Goal: Task Accomplishment & Management: Manage account settings

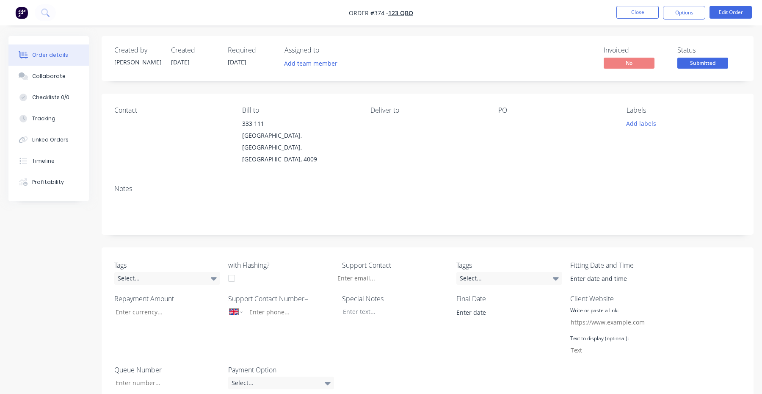
select select "GB"
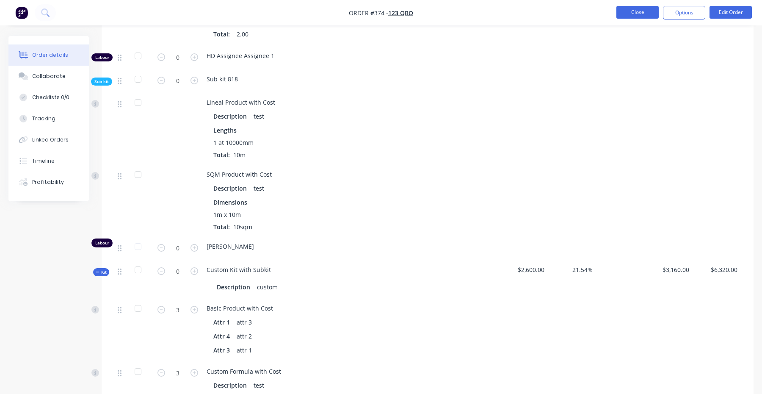
click at [635, 16] on button "Close" at bounding box center [638, 12] width 42 height 13
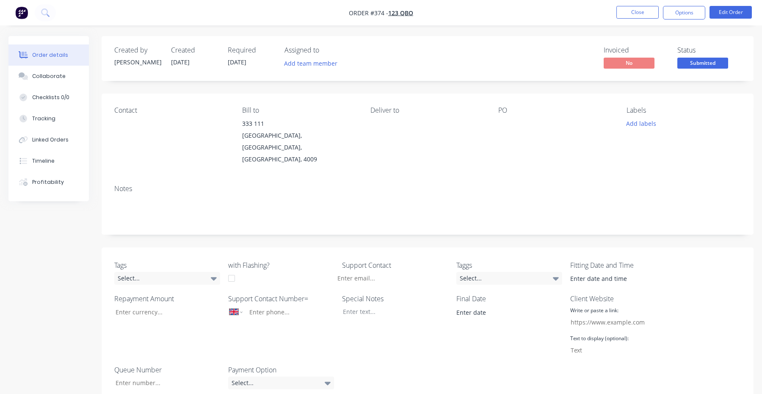
select select "GB"
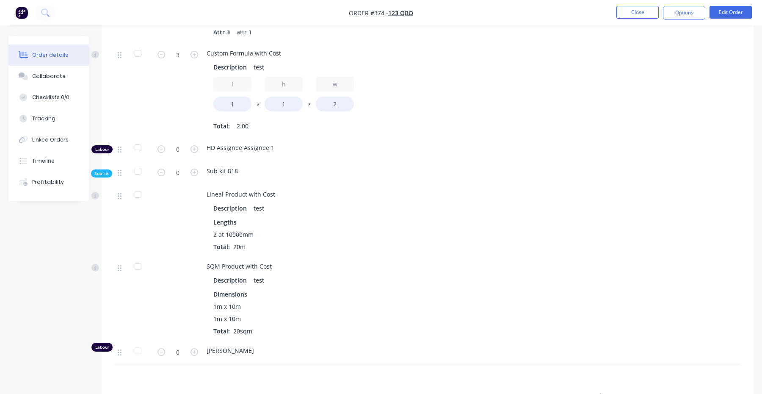
scroll to position [911, 0]
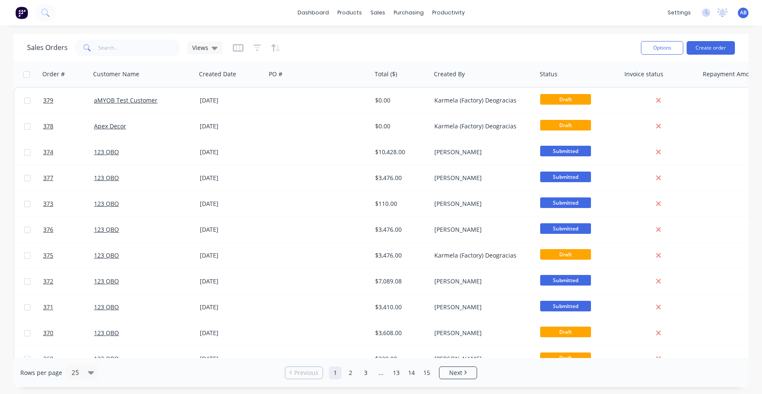
click at [748, 17] on div "AB HD Prod Test Aimon Bio Administrator Profile Sign out" at bounding box center [743, 13] width 11 height 11
click at [747, 16] on div "AB HD Prod Test Aimon Bio Administrator Profile Sign out" at bounding box center [743, 13] width 11 height 11
click at [745, 12] on span "AB" at bounding box center [743, 13] width 7 height 8
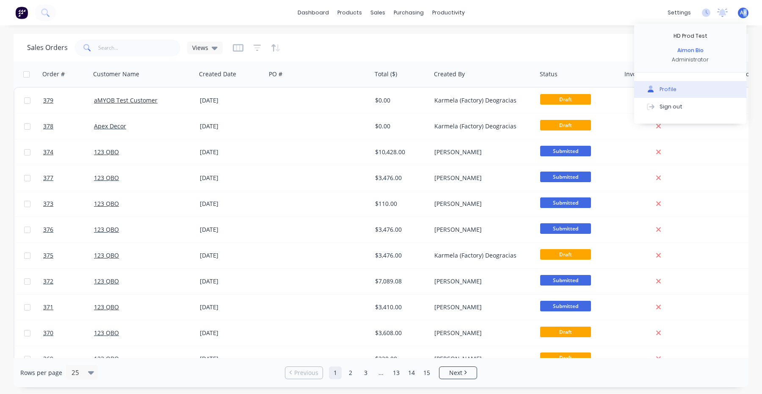
click at [681, 87] on button "Profile" at bounding box center [690, 89] width 112 height 17
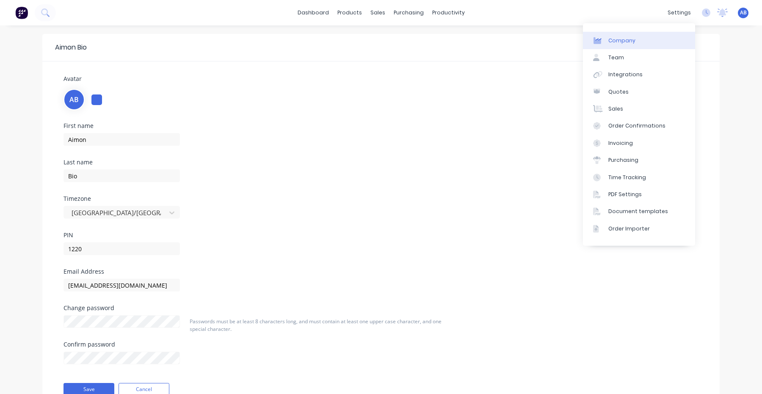
click at [637, 47] on link "Company" at bounding box center [639, 40] width 112 height 17
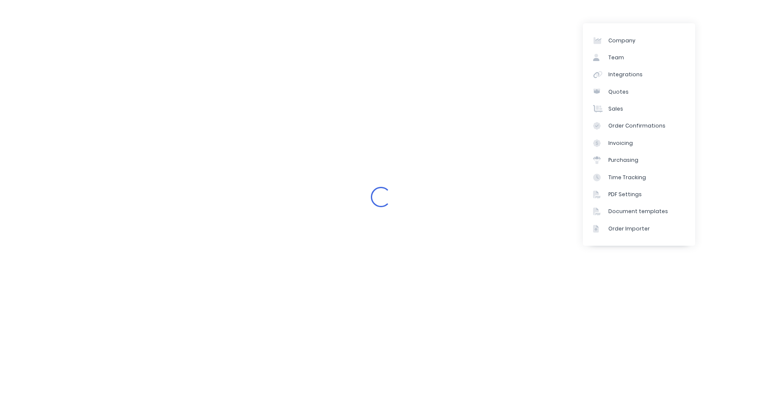
select select "GB"
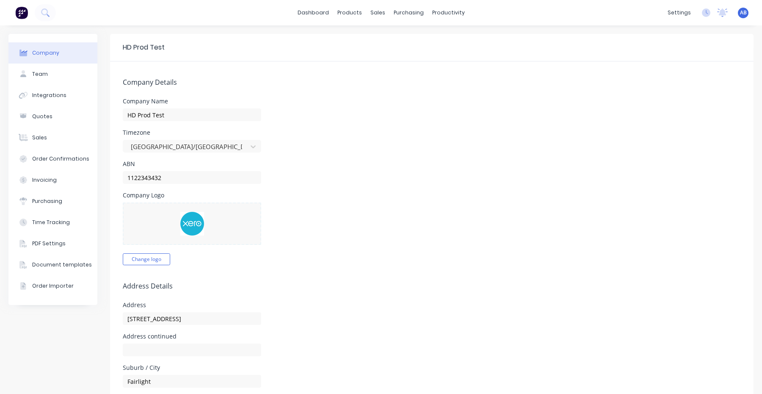
click at [749, 13] on div "settings No new notifications Mark all as read You have no notifications AB HD …" at bounding box center [713, 12] width 99 height 13
click at [69, 227] on button "Time Tracking" at bounding box center [52, 222] width 89 height 21
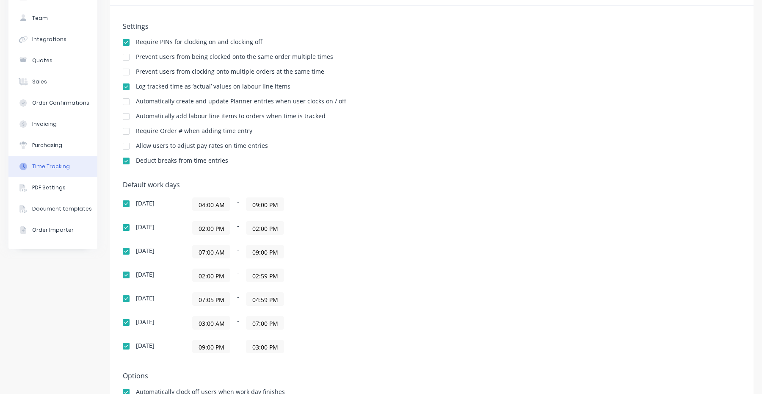
scroll to position [126, 0]
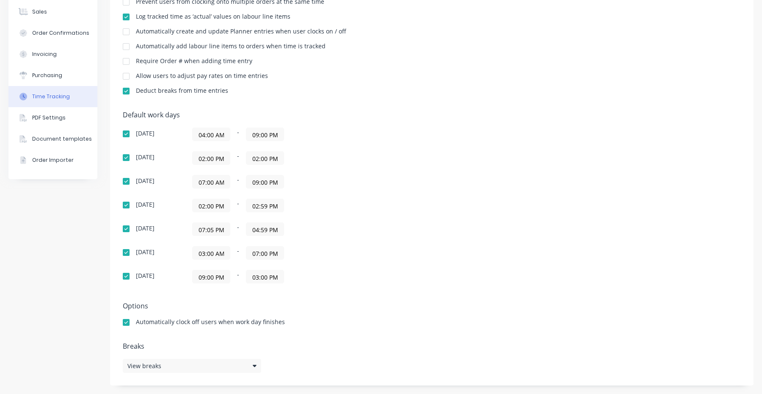
click at [210, 230] on input "07:05 PM" at bounding box center [211, 229] width 37 height 13
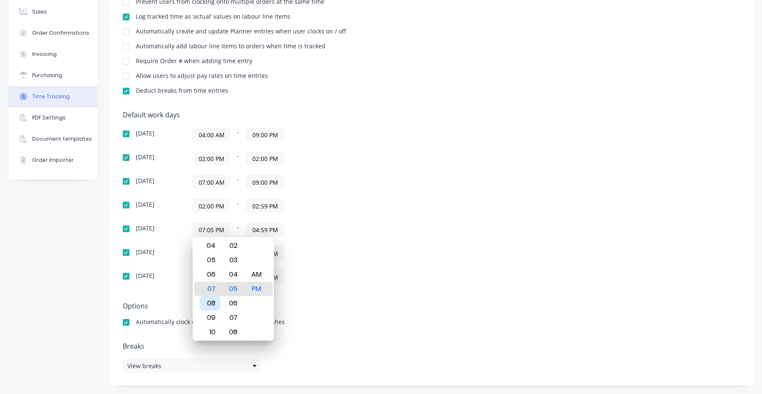
click at [212, 298] on div "08" at bounding box center [210, 303] width 21 height 14
type input "08:05 PM"
click at [394, 254] on div "03:00 AM - 07:00 PM" at bounding box center [298, 253] width 212 height 14
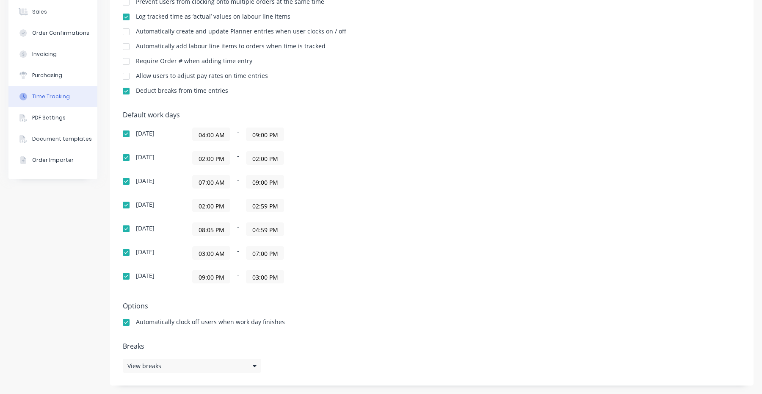
click at [402, 249] on div "03:00 AM - 07:00 PM" at bounding box center [298, 253] width 212 height 14
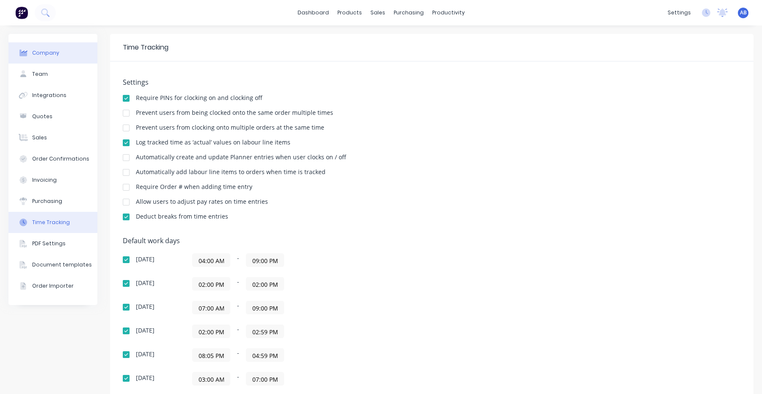
click at [65, 55] on button "Company" at bounding box center [52, 52] width 89 height 21
select select "GB"
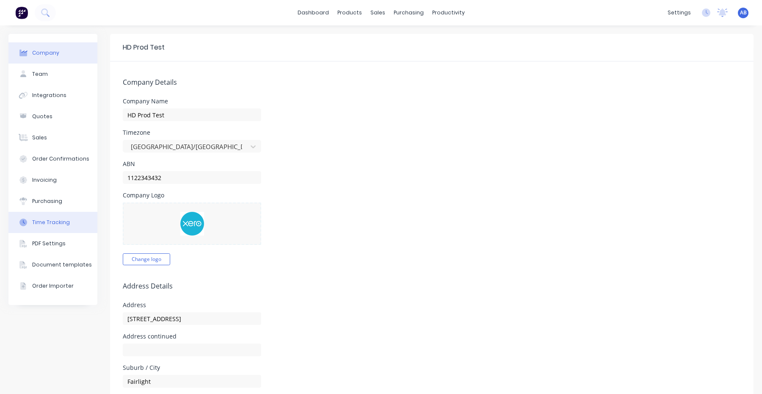
click at [54, 224] on div "Time Tracking" at bounding box center [51, 223] width 38 height 8
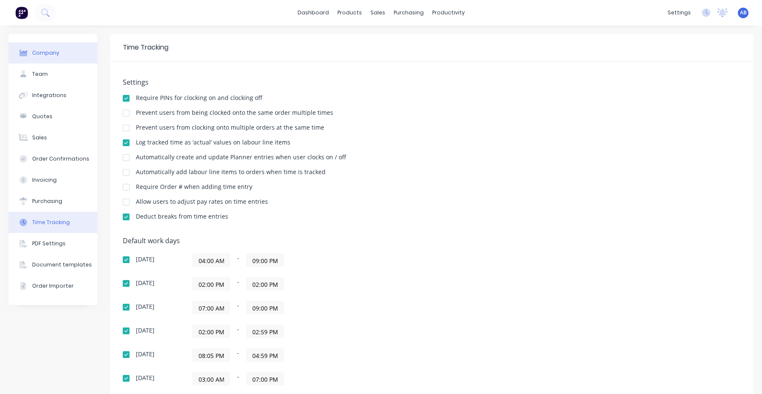
click at [67, 60] on button "Company" at bounding box center [52, 52] width 89 height 21
select select "GB"
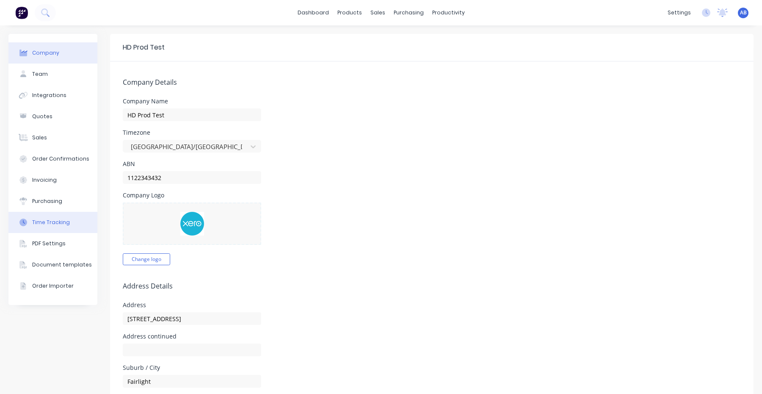
click at [58, 225] on div "Time Tracking" at bounding box center [51, 223] width 38 height 8
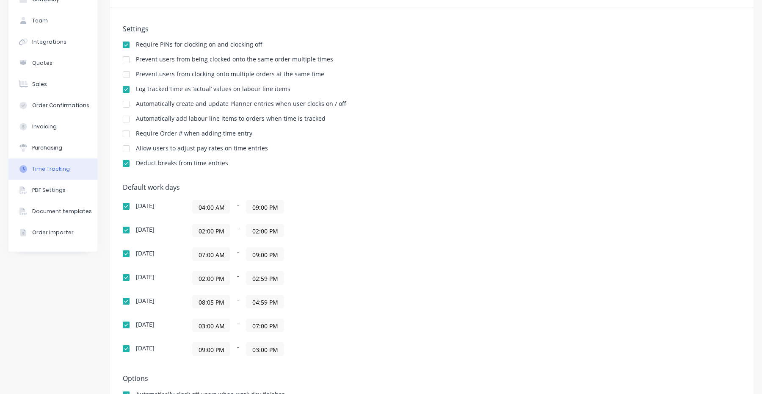
scroll to position [126, 0]
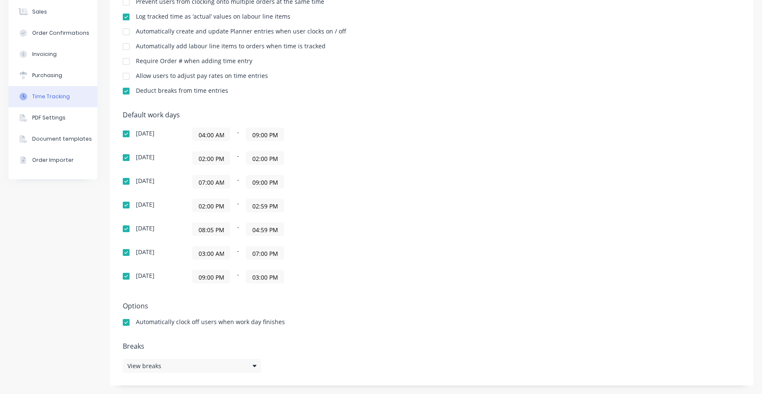
click at [220, 232] on input "08:05 PM" at bounding box center [211, 229] width 37 height 13
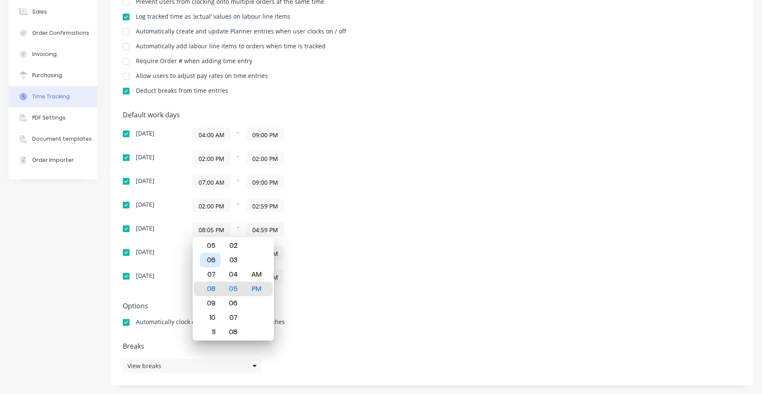
click at [213, 264] on div "06" at bounding box center [210, 260] width 21 height 14
click at [263, 277] on div "AM" at bounding box center [256, 274] width 21 height 14
type input "06:05 AM"
click at [389, 242] on div "Sunday 04:00 AM - 09:00 PM Monday 02:00 PM - 02:00 PM Tuesday 07:00 AM - 09:00 …" at bounding box center [271, 205] width 296 height 156
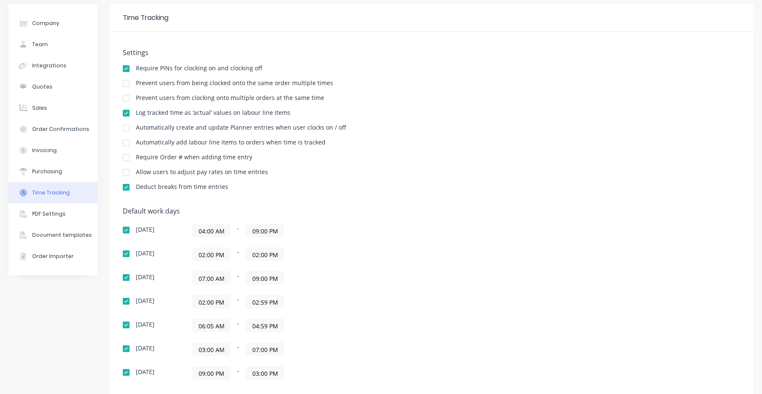
scroll to position [14, 0]
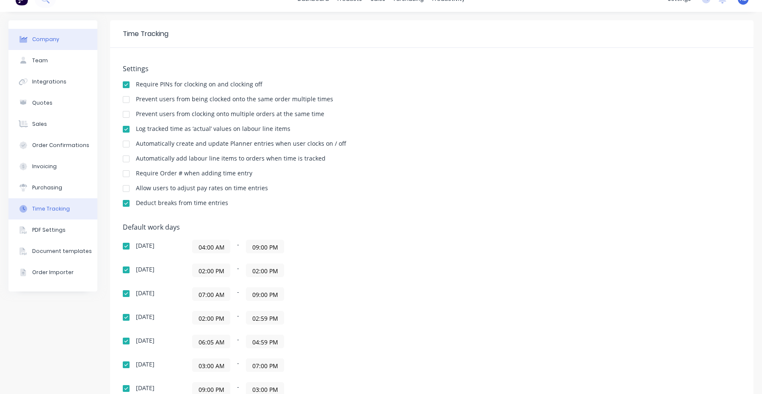
click at [59, 43] on button "Company" at bounding box center [52, 39] width 89 height 21
select select "GB"
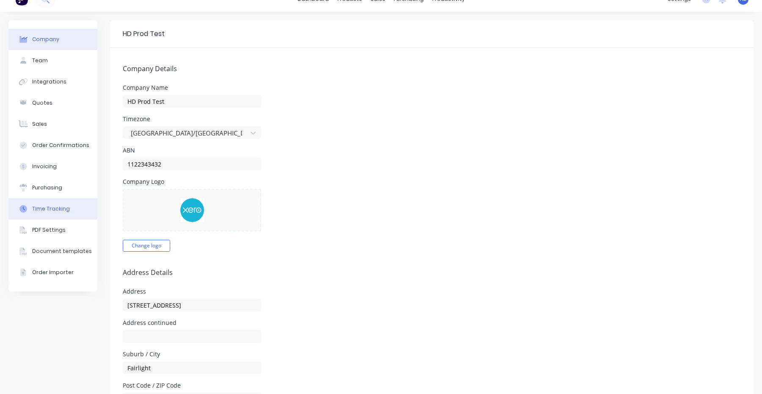
click at [63, 214] on button "Time Tracking" at bounding box center [52, 208] width 89 height 21
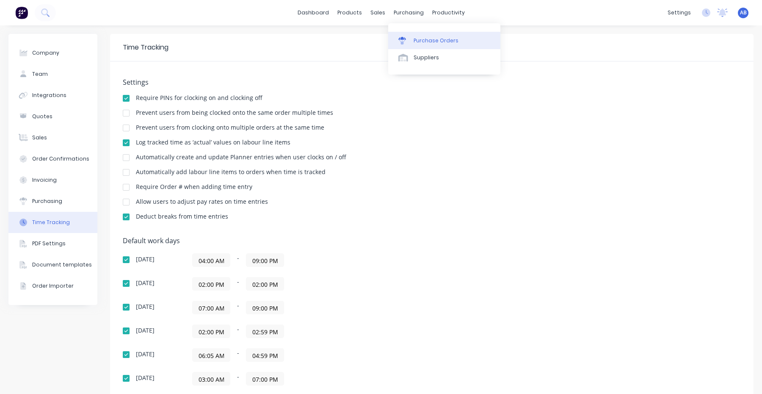
click at [394, 39] on link "Purchase Orders" at bounding box center [444, 40] width 112 height 17
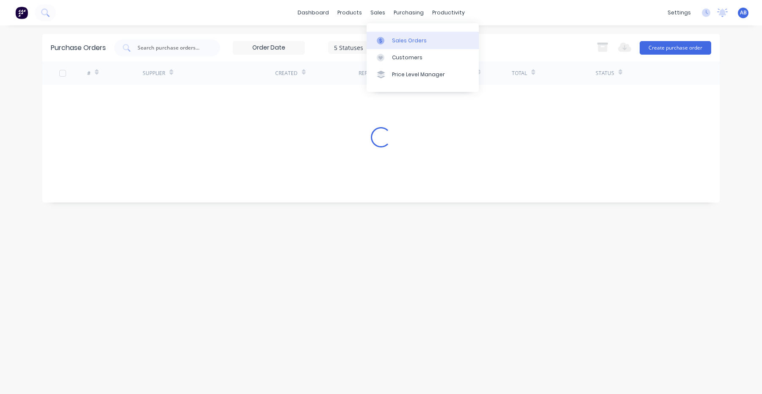
click at [391, 34] on link "Sales Orders" at bounding box center [423, 40] width 112 height 17
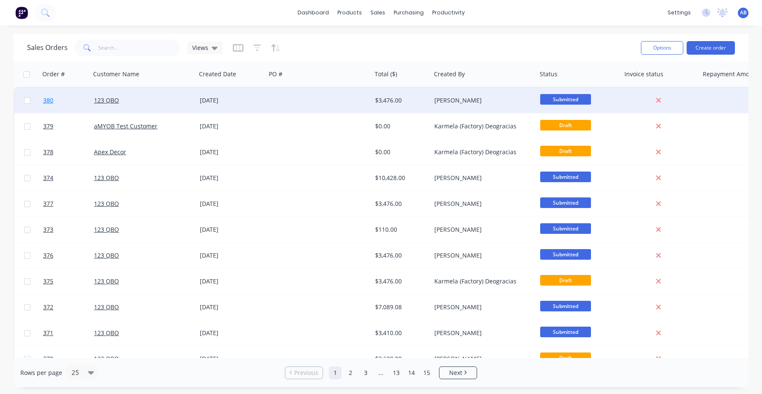
click at [57, 102] on link "380" at bounding box center [68, 100] width 51 height 25
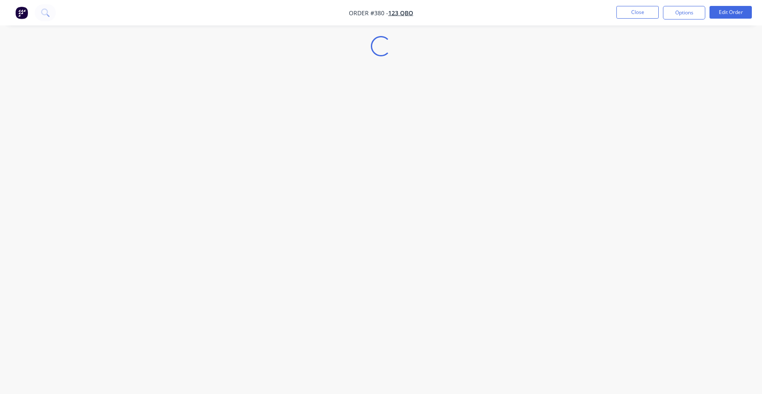
select select "GB"
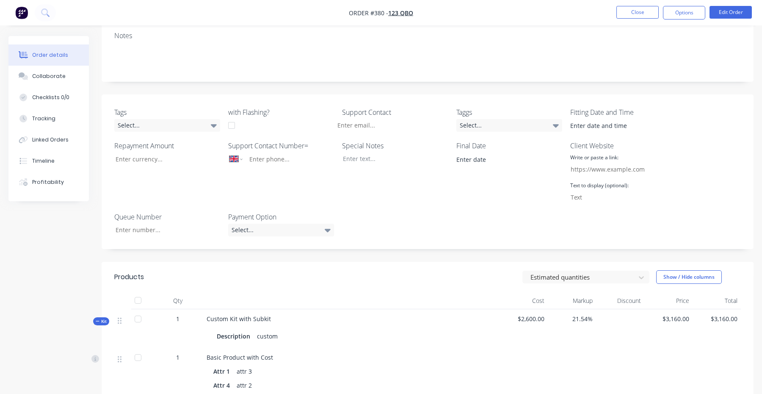
scroll to position [44, 0]
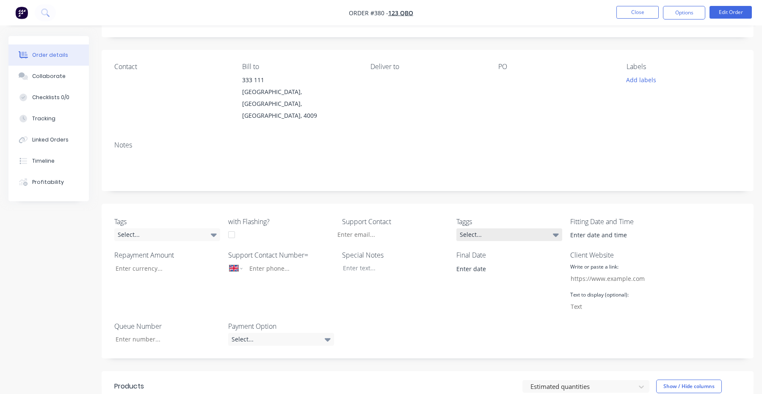
click at [515, 228] on div "Select..." at bounding box center [509, 234] width 106 height 13
click at [415, 277] on div "Special Notes" at bounding box center [395, 281] width 106 height 63
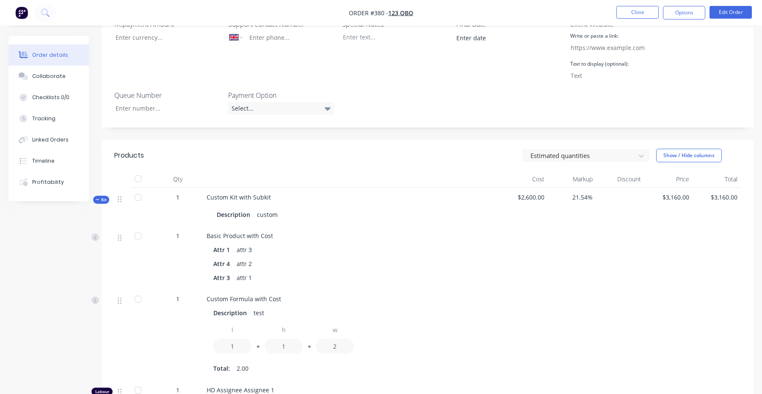
scroll to position [233, 0]
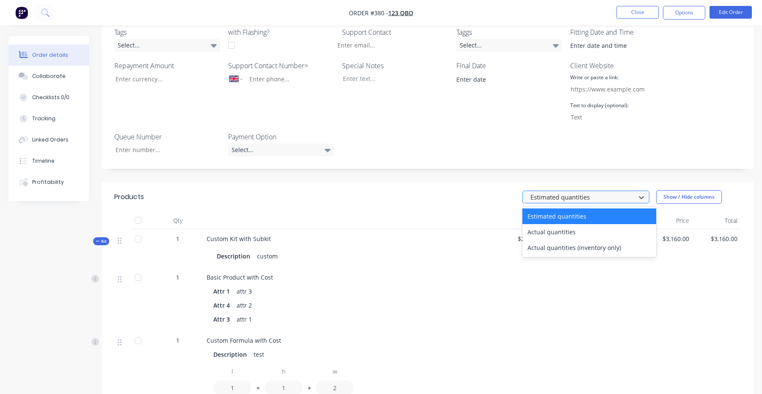
click at [572, 192] on div at bounding box center [581, 197] width 102 height 11
click at [572, 224] on div "Actual quantities" at bounding box center [590, 232] width 134 height 16
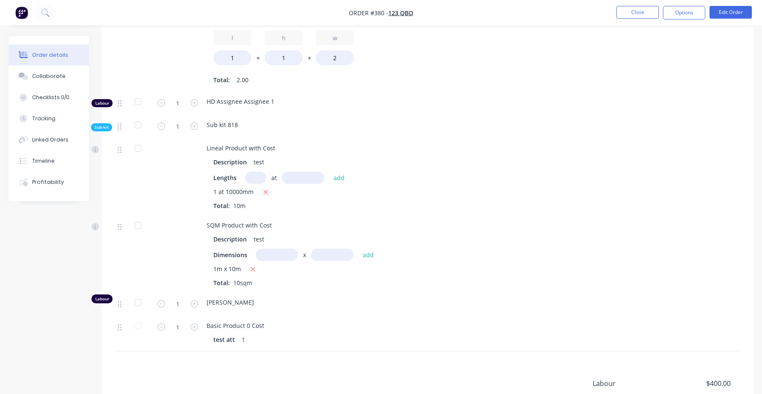
scroll to position [653, 0]
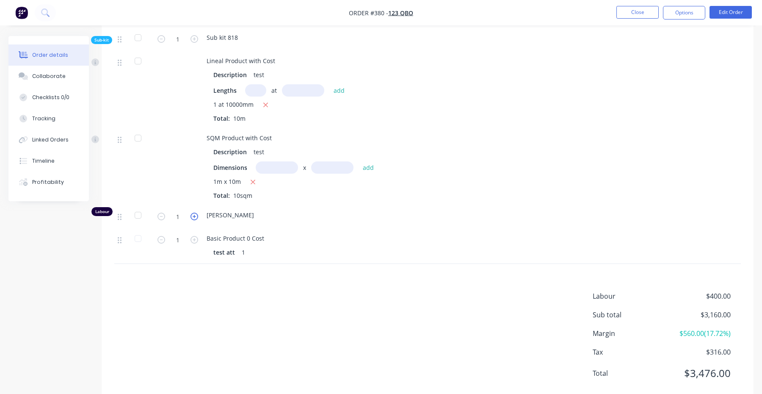
click at [194, 213] on icon "button" at bounding box center [195, 217] width 8 height 8
click at [165, 213] on icon "button" at bounding box center [162, 217] width 8 height 8
type input "1"
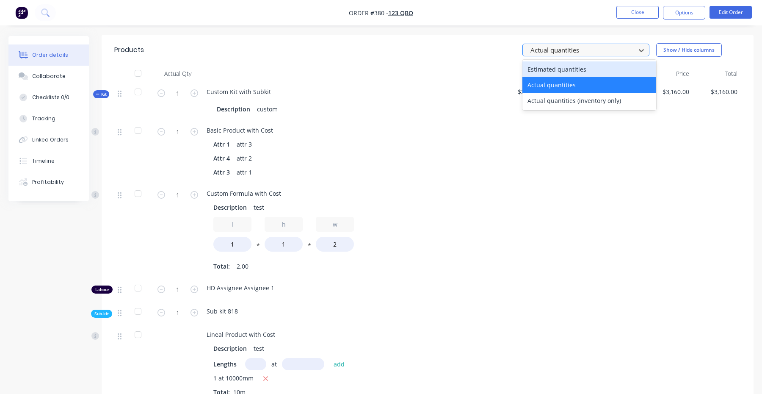
click at [583, 45] on div at bounding box center [581, 50] width 102 height 11
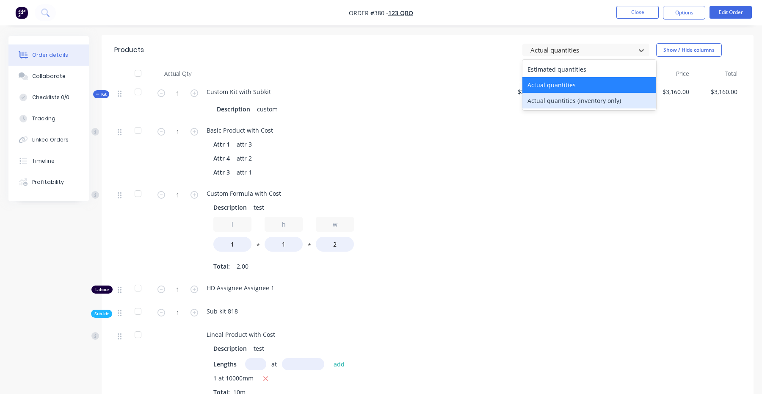
click at [567, 93] on div "Actual quantities (inventory only)" at bounding box center [590, 101] width 134 height 16
type input "0"
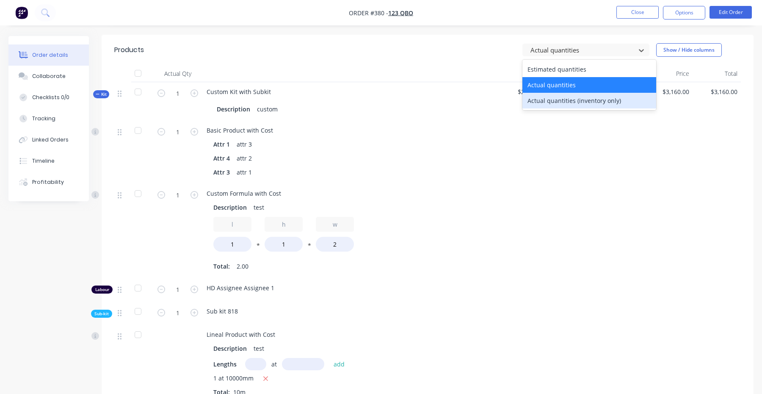
type input "0"
type input "8"
type input "4"
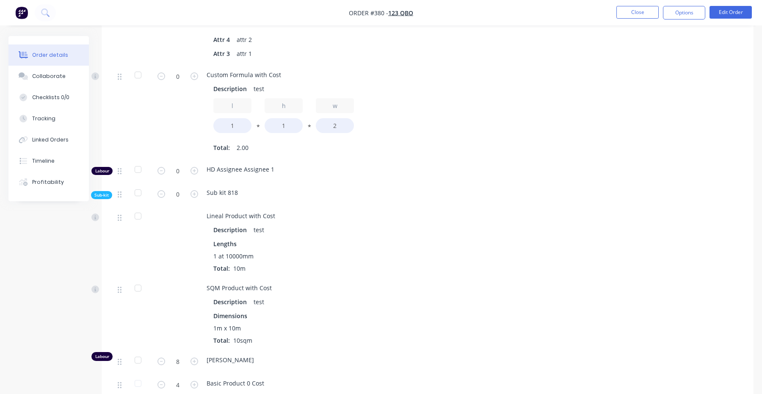
scroll to position [643, 0]
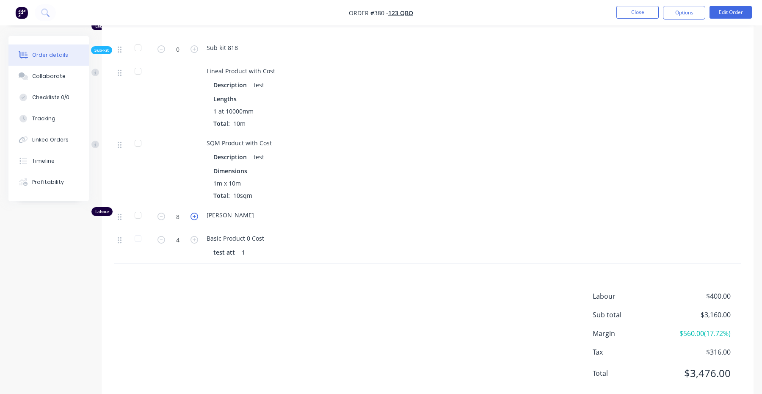
click at [191, 213] on icon "button" at bounding box center [195, 217] width 8 height 8
click at [197, 213] on icon "button" at bounding box center [195, 217] width 8 height 8
click at [168, 210] on input "10" at bounding box center [178, 216] width 22 height 13
click at [164, 213] on icon "button" at bounding box center [162, 217] width 8 height 8
type input "9"
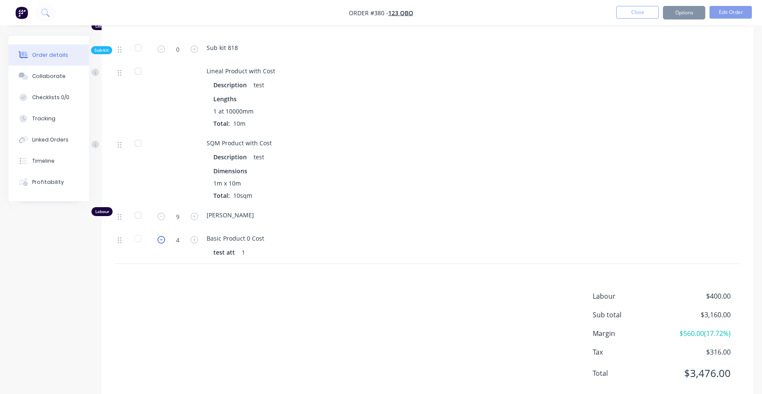
click at [162, 236] on icon "button" at bounding box center [162, 240] width 8 height 8
click at [192, 236] on icon "button" at bounding box center [195, 240] width 8 height 8
type input "4"
click at [192, 213] on icon "button" at bounding box center [195, 217] width 8 height 8
click at [163, 213] on icon "button" at bounding box center [162, 217] width 8 height 8
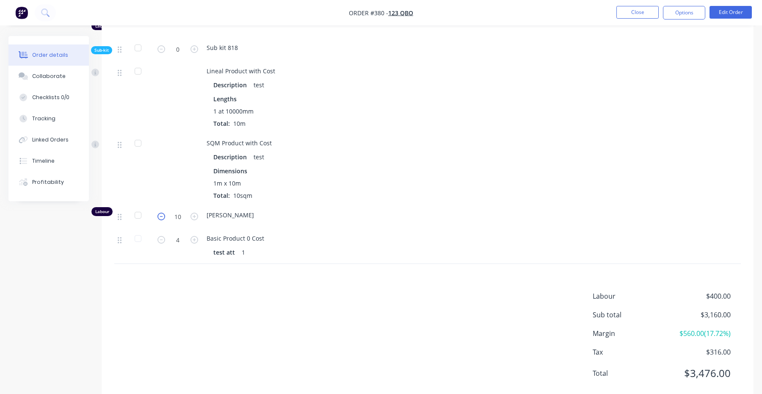
type input "9"
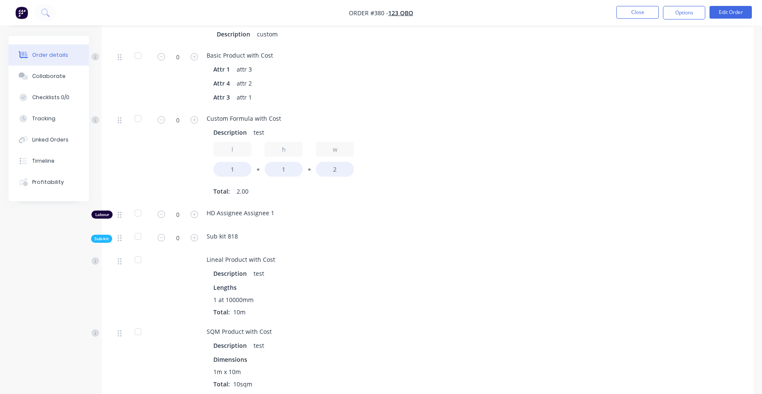
scroll to position [419, 0]
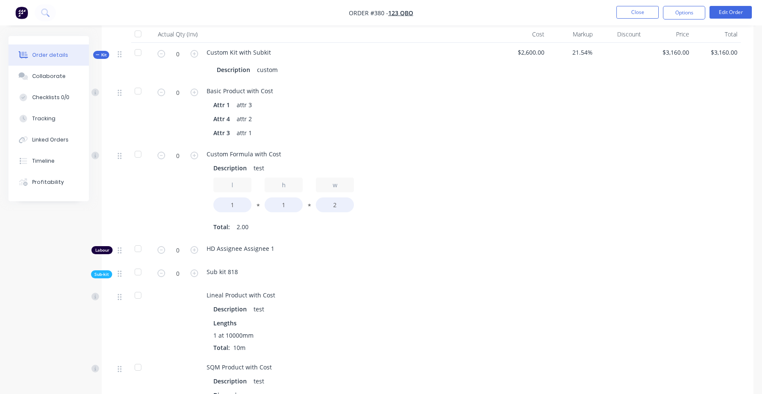
click at [103, 271] on span "Sub-kit" at bounding box center [101, 274] width 14 height 6
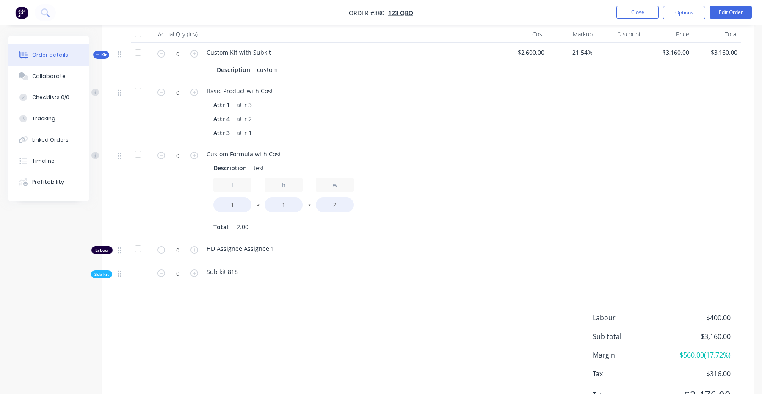
scroll to position [441, 0]
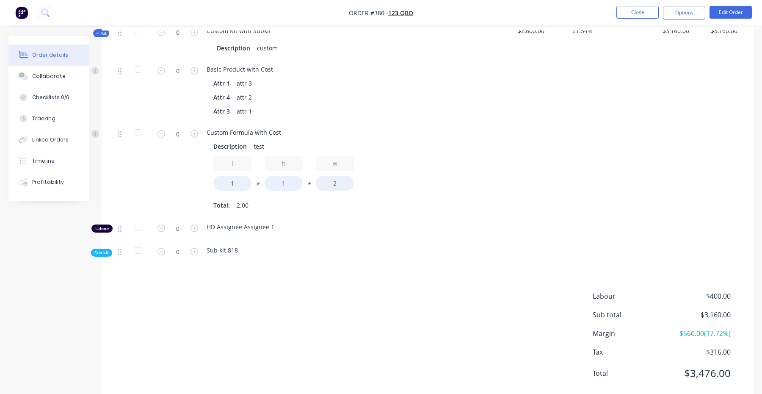
click at [102, 249] on span "Sub-kit" at bounding box center [101, 252] width 14 height 6
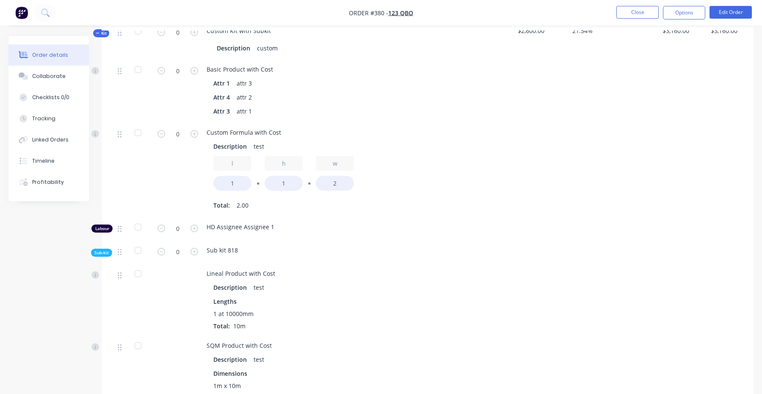
scroll to position [643, 0]
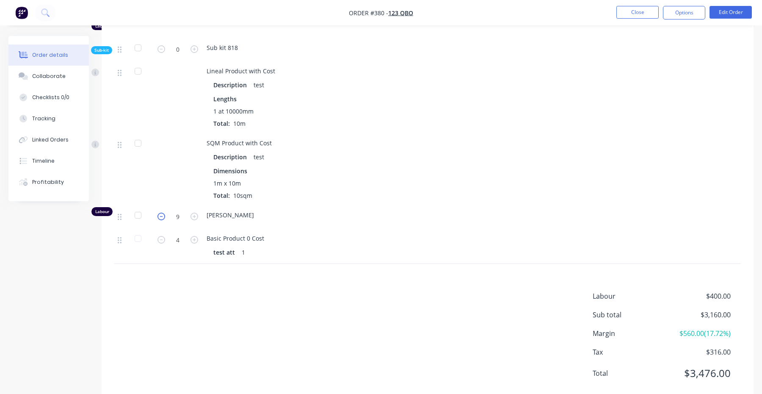
click at [162, 213] on icon "button" at bounding box center [162, 217] width 8 height 8
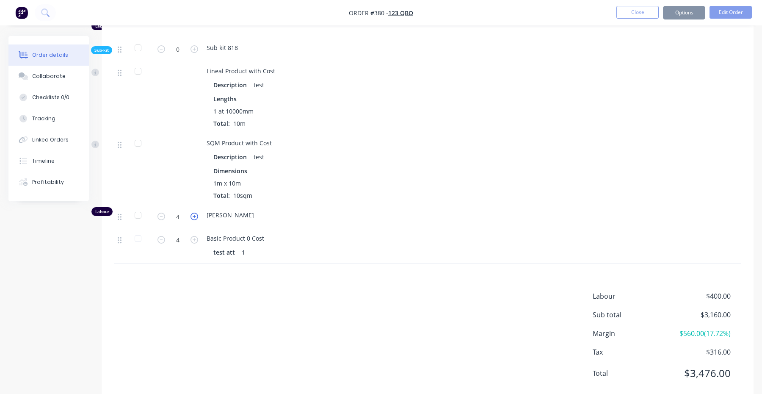
click at [194, 213] on icon "button" at bounding box center [195, 217] width 8 height 8
type input "5"
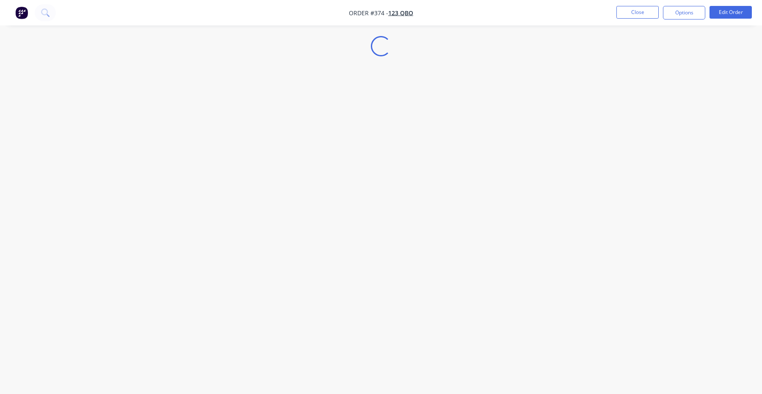
select select "GB"
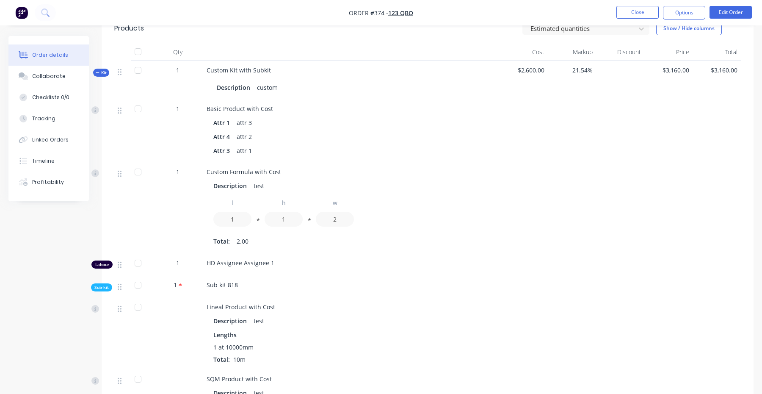
scroll to position [232, 0]
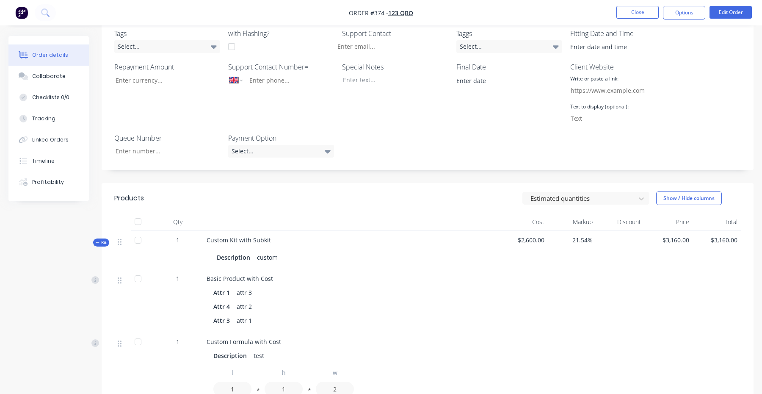
click at [572, 191] on div "Estimated quantities Show / Hide columns" at bounding box center [494, 198] width 493 height 14
click at [571, 193] on div at bounding box center [581, 198] width 102 height 11
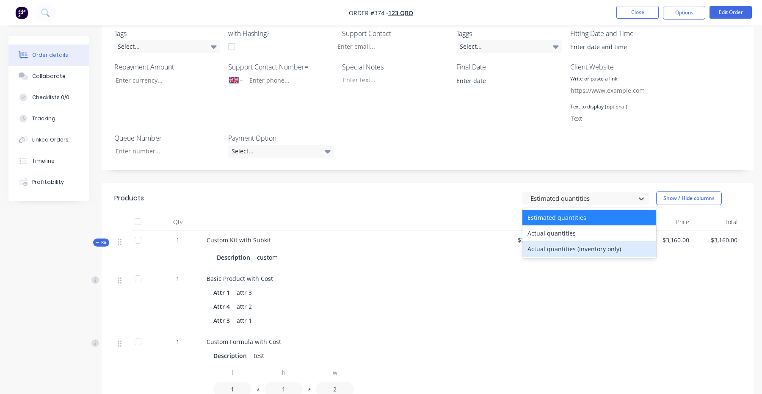
click at [555, 241] on div "Actual quantities (inventory only)" at bounding box center [590, 249] width 134 height 16
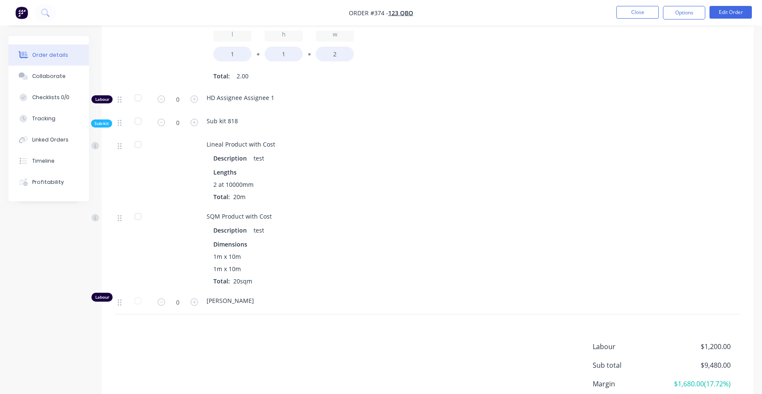
scroll to position [1030, 0]
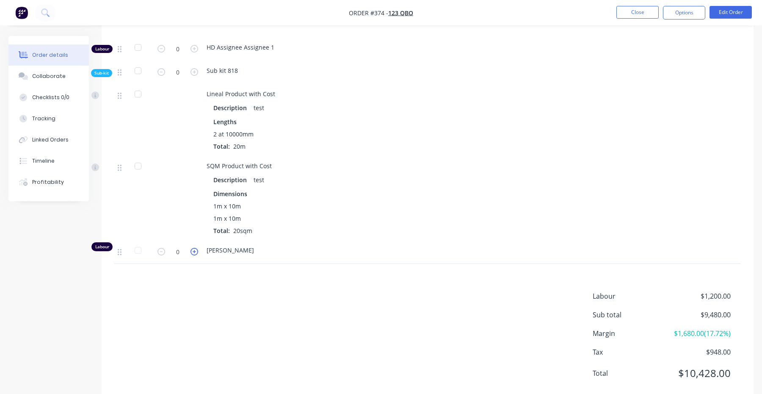
click at [195, 248] on icon "button" at bounding box center [195, 252] width 8 height 8
click at [193, 248] on icon "button" at bounding box center [195, 252] width 8 height 8
click at [161, 248] on icon "button" at bounding box center [162, 252] width 8 height 8
type input "1"
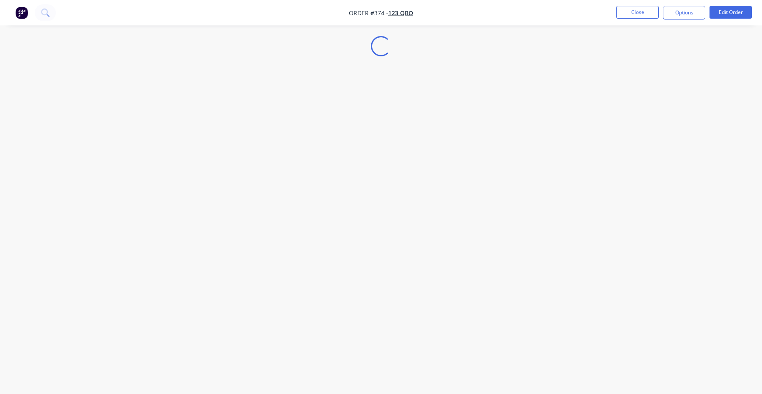
select select "GB"
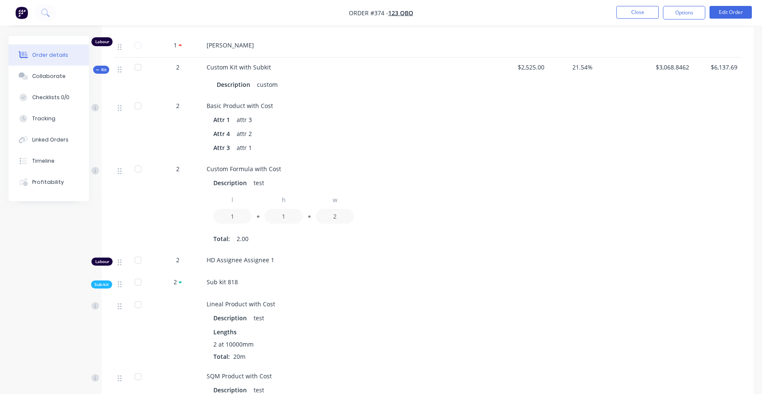
scroll to position [860, 0]
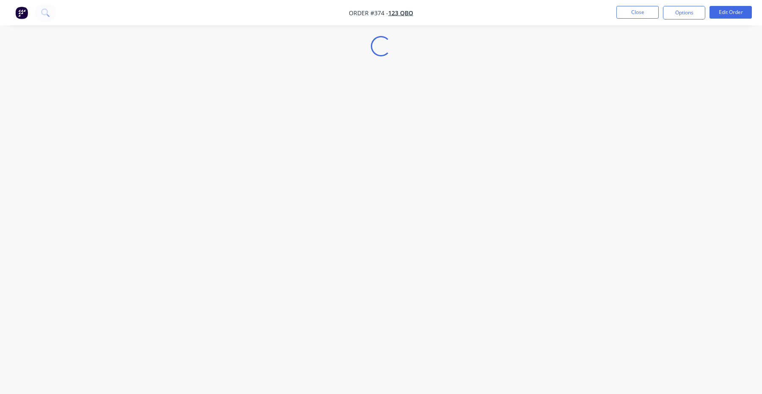
select select "GB"
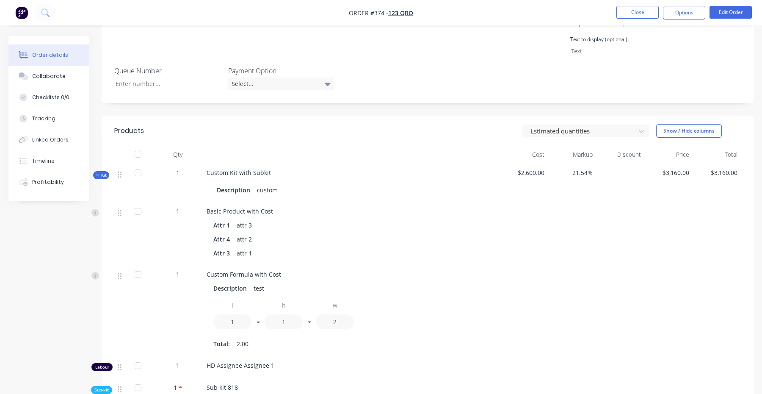
scroll to position [296, 0]
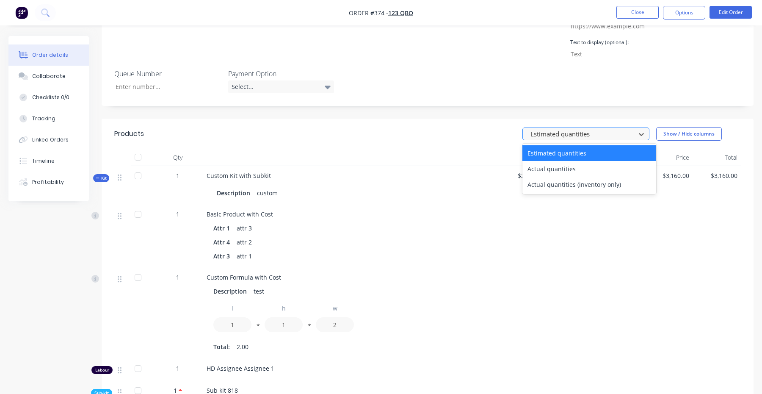
click at [570, 129] on div at bounding box center [581, 134] width 102 height 11
click at [566, 161] on div "Actual quantities" at bounding box center [590, 169] width 134 height 16
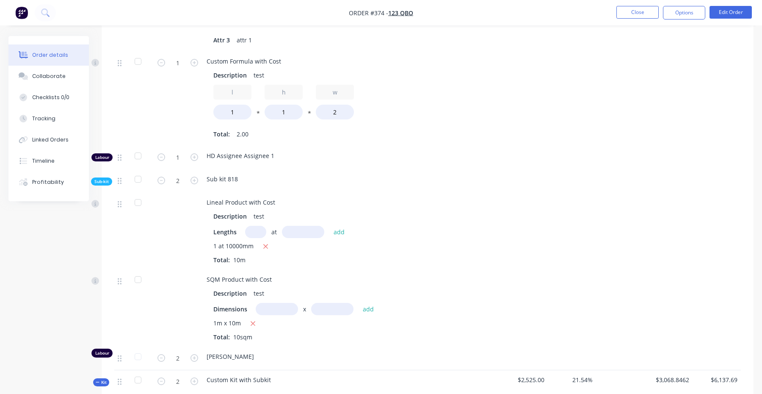
scroll to position [526, 0]
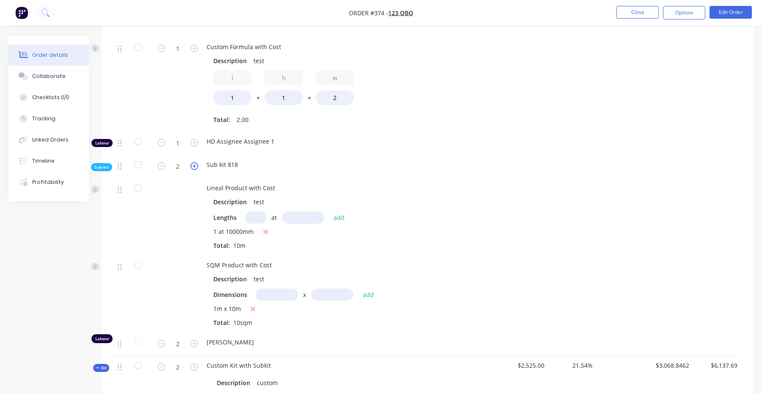
click at [196, 162] on icon "button" at bounding box center [195, 166] width 8 height 8
type input "3"
click at [163, 162] on icon "button" at bounding box center [162, 166] width 8 height 8
type input "2"
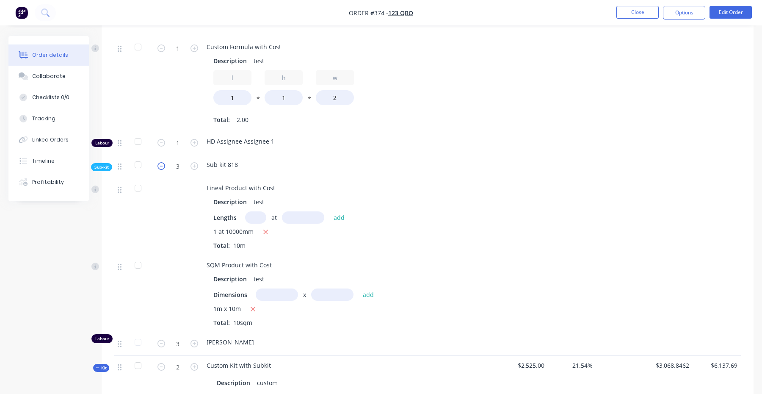
type input "2"
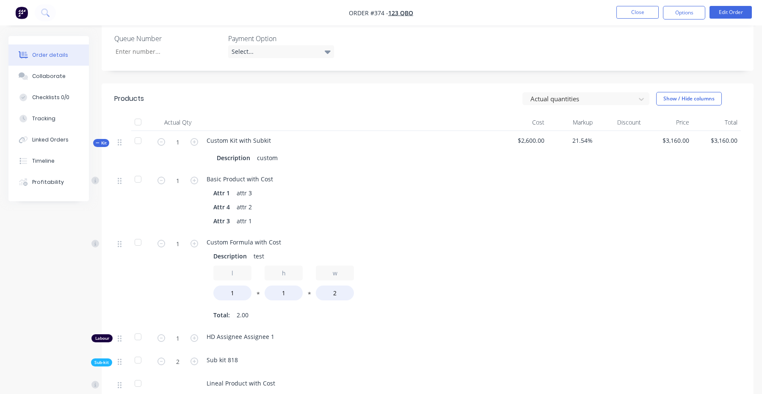
scroll to position [305, 0]
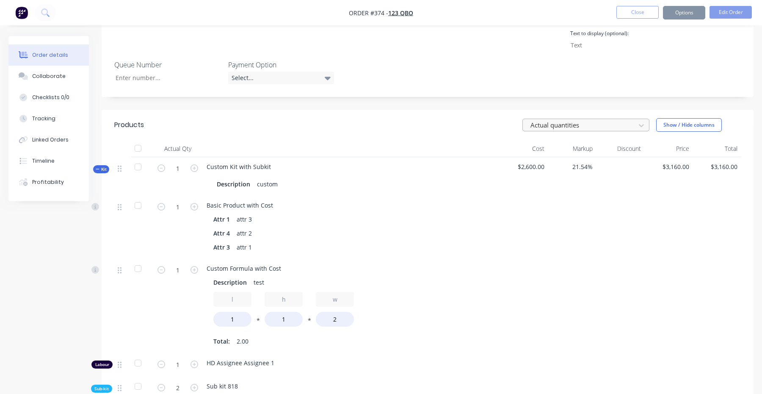
click at [573, 120] on div at bounding box center [581, 125] width 102 height 11
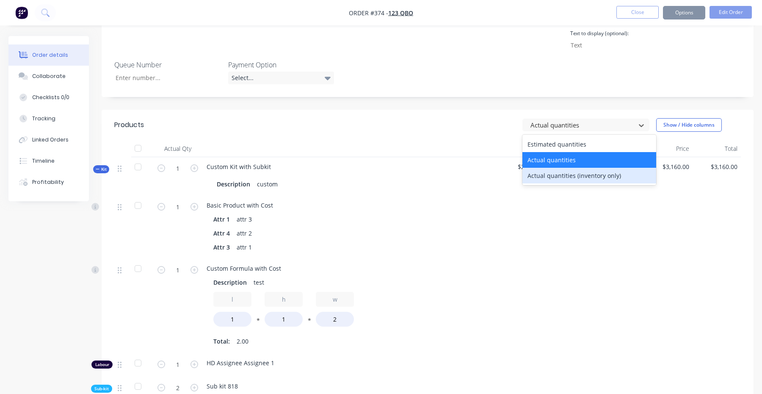
click at [565, 168] on div "Actual quantities (inventory only)" at bounding box center [590, 176] width 134 height 16
type input "0"
type input "3"
type input "2"
type input "0"
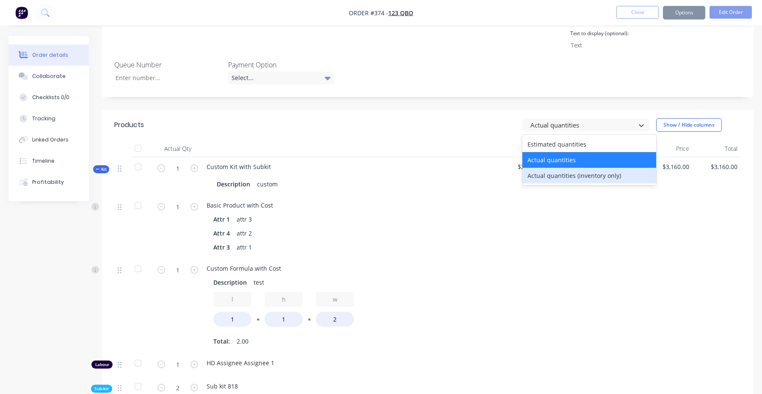
type input "0"
type input "3"
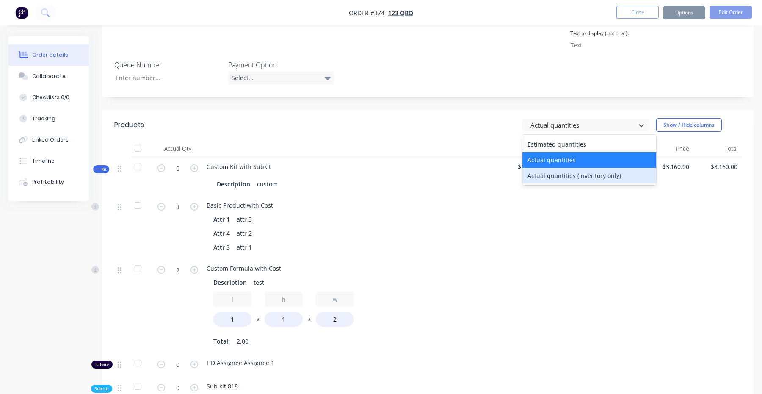
type input "0"
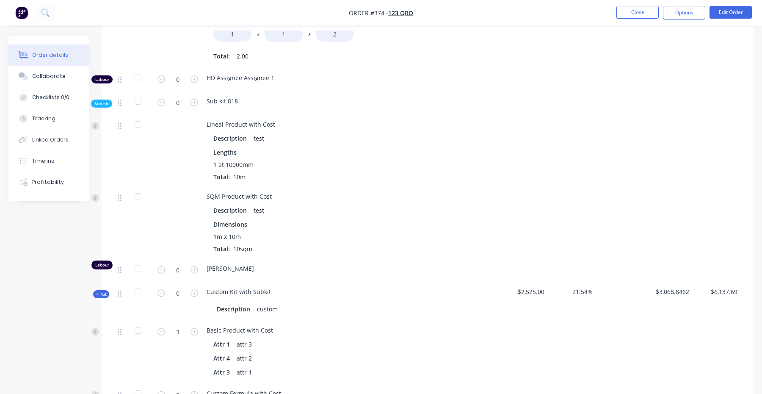
scroll to position [588, 0]
click at [97, 102] on span "Sub-kit" at bounding box center [101, 105] width 14 height 6
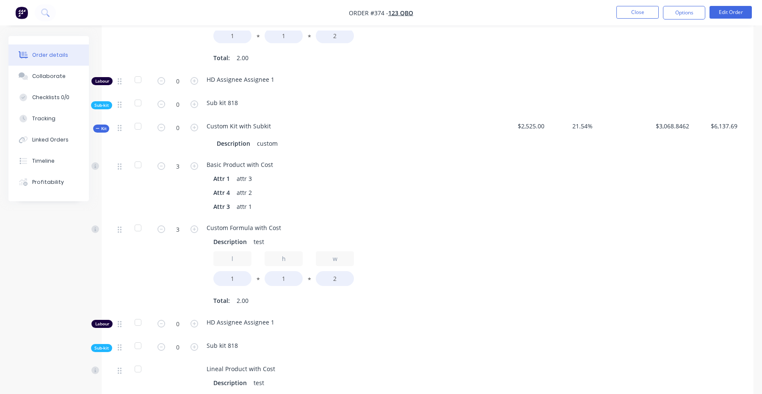
click at [102, 102] on span "Sub-kit" at bounding box center [101, 105] width 14 height 6
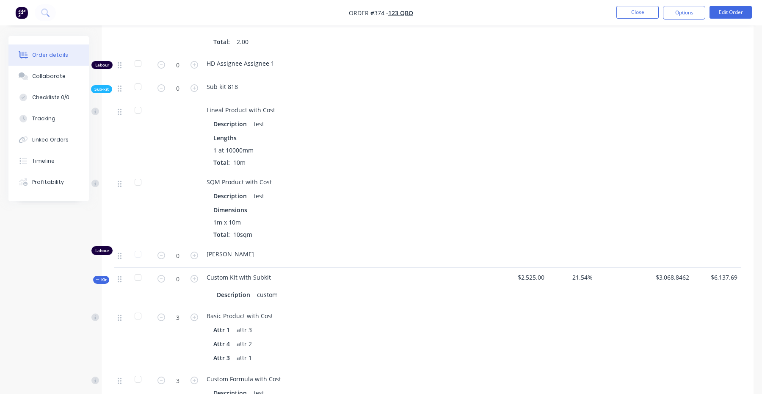
scroll to position [600, 0]
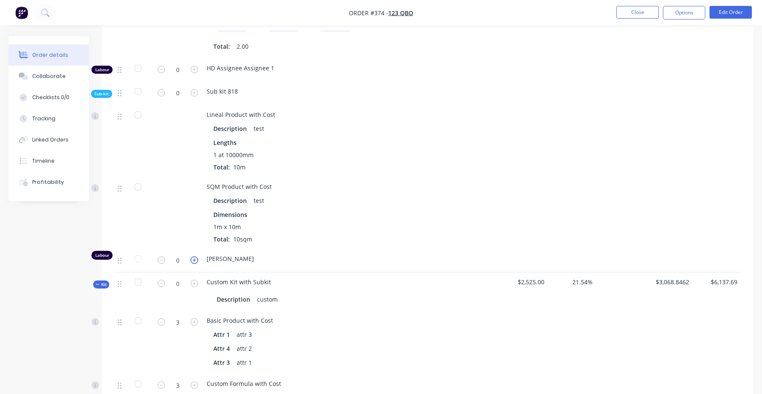
click at [197, 256] on icon "button" at bounding box center [195, 260] width 8 height 8
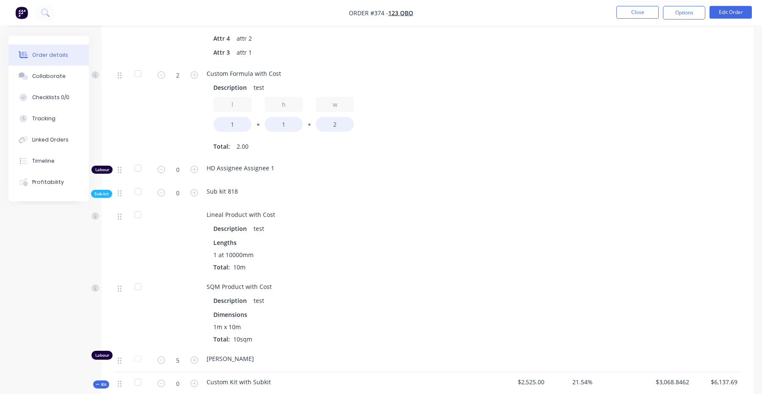
scroll to position [553, 0]
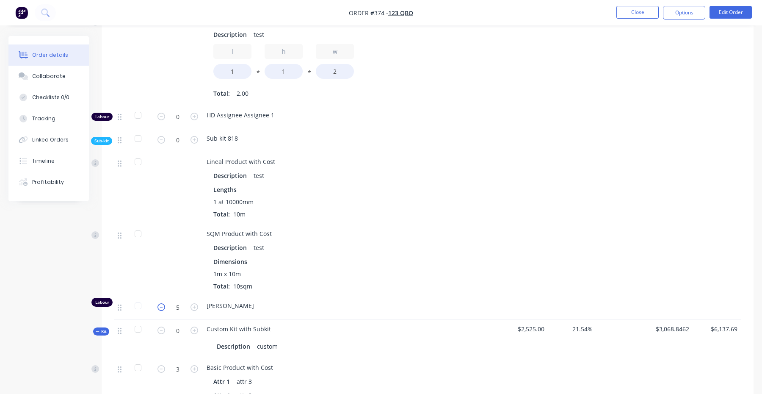
click at [161, 303] on icon "button" at bounding box center [162, 307] width 8 height 8
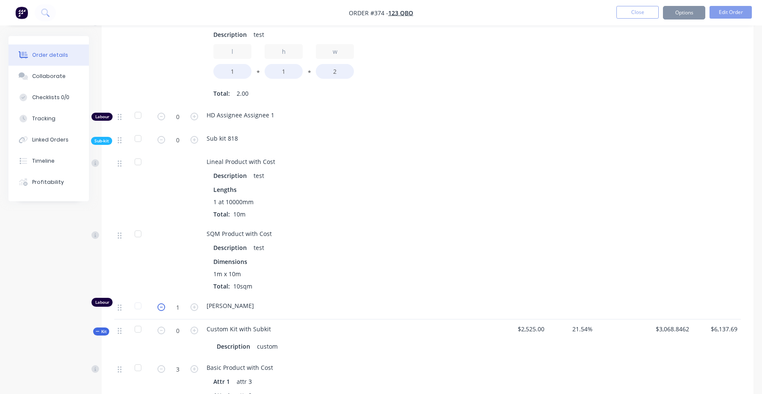
type input "0"
click at [105, 138] on span "Sub-kit" at bounding box center [101, 141] width 14 height 6
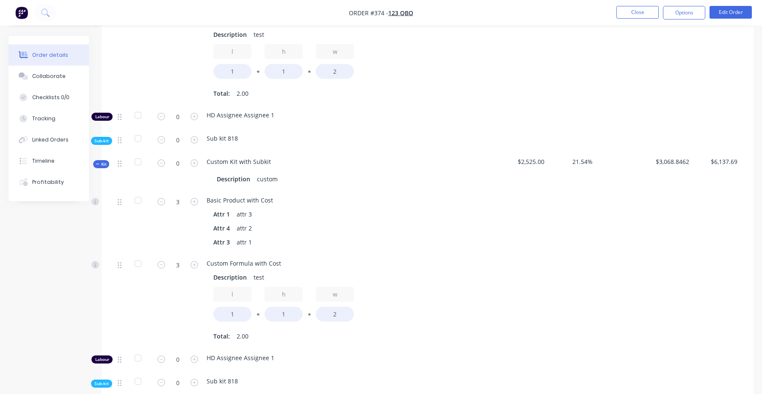
click at [106, 138] on span "Sub-kit" at bounding box center [101, 141] width 14 height 6
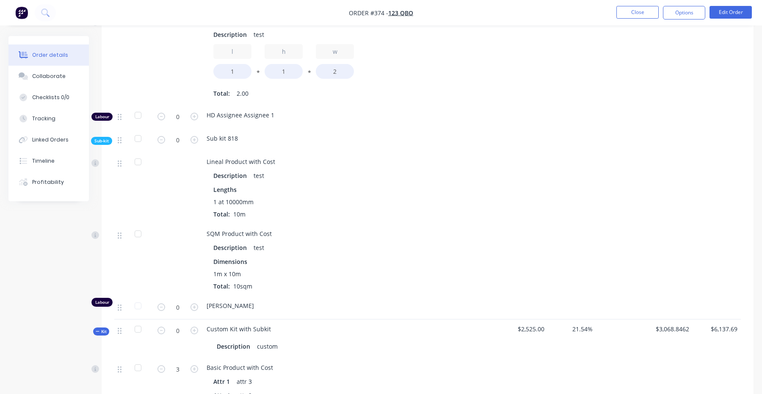
click at [106, 138] on span "Sub-kit" at bounding box center [101, 141] width 14 height 6
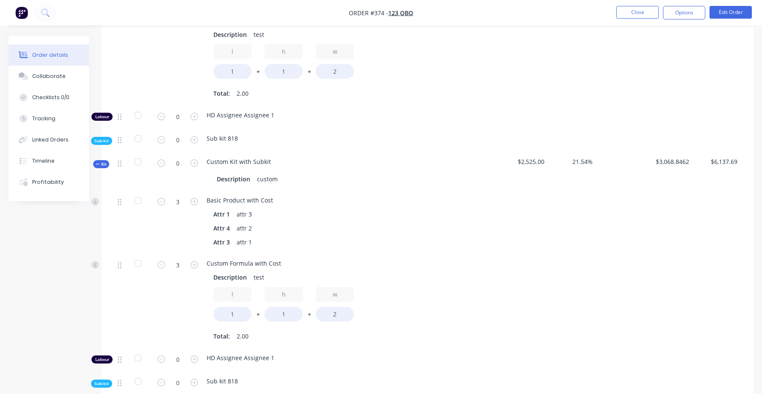
click at [106, 138] on span "Sub-kit" at bounding box center [101, 141] width 14 height 6
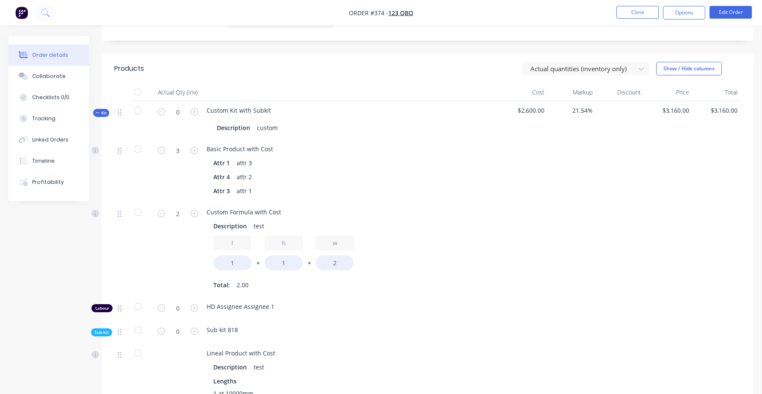
scroll to position [360, 0]
click at [98, 89] on div "Order details Collaborate Checklists 0/0 Tracking Linked Orders Timeline Profit…" at bounding box center [54, 118] width 93 height 165
click at [100, 111] on span "Kit" at bounding box center [101, 114] width 11 height 6
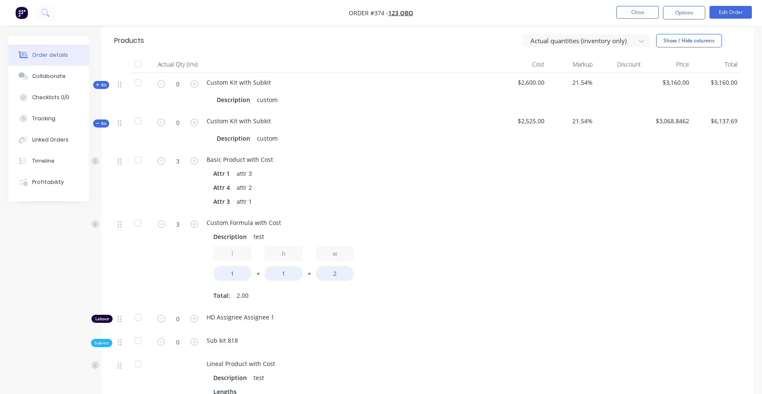
scroll to position [319, 0]
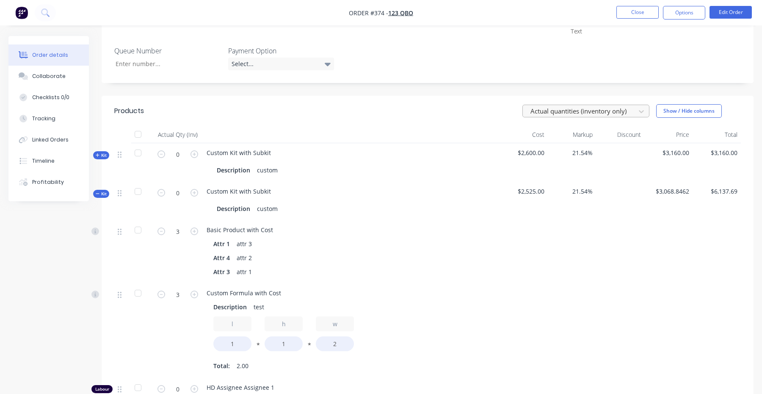
click at [591, 106] on div at bounding box center [581, 111] width 102 height 11
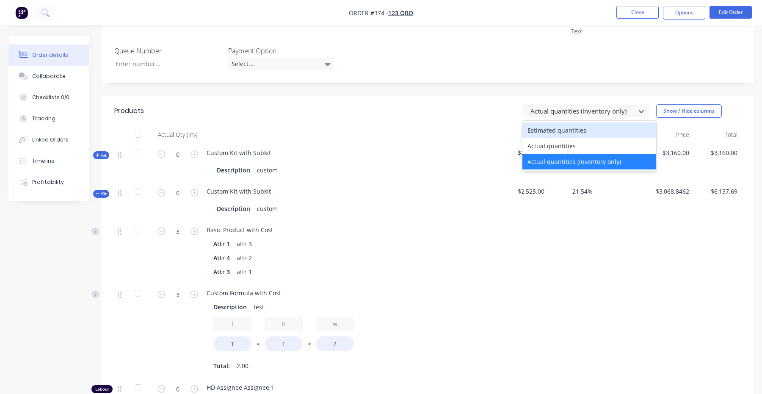
click at [577, 122] on div "Estimated quantities" at bounding box center [590, 130] width 134 height 16
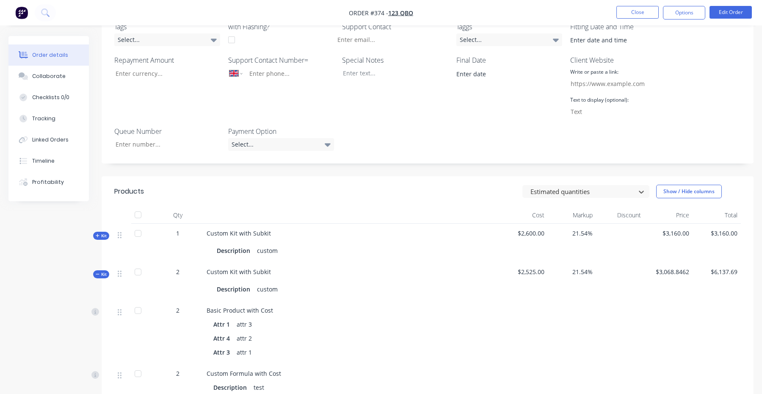
scroll to position [189, 0]
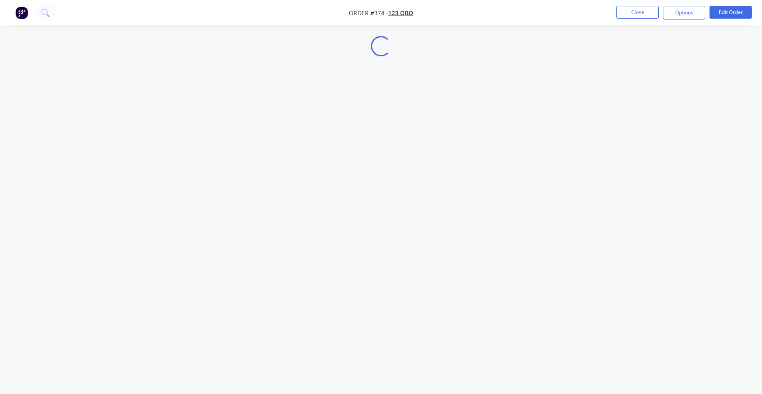
select select "GB"
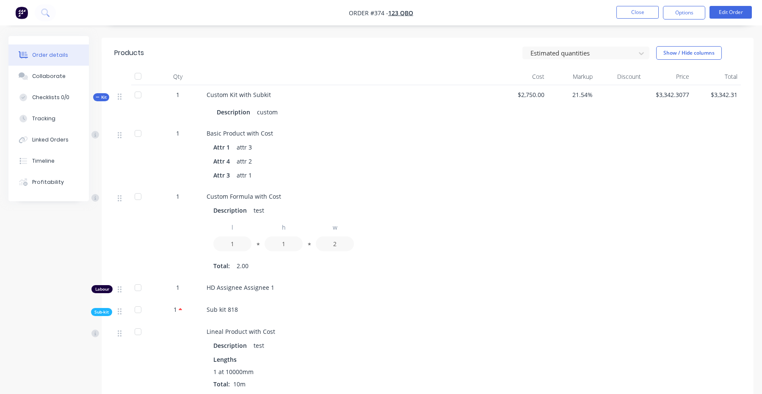
scroll to position [242, 0]
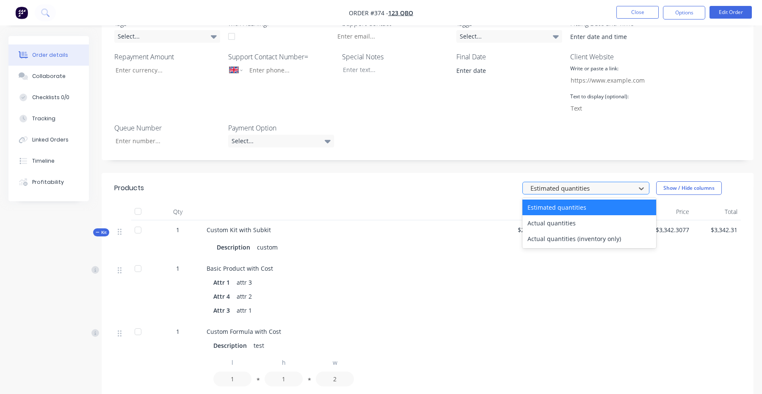
click at [575, 183] on div at bounding box center [581, 188] width 102 height 11
click at [575, 231] on div "Actual quantities (inventory only)" at bounding box center [590, 239] width 134 height 16
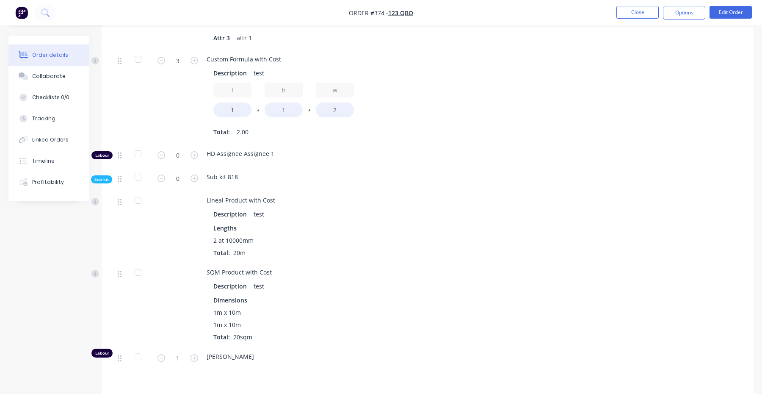
scroll to position [938, 0]
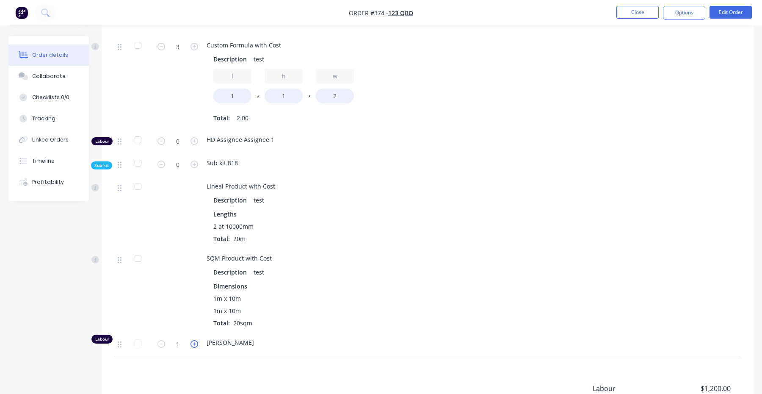
click at [197, 340] on icon "button" at bounding box center [195, 344] width 8 height 8
click at [164, 340] on icon "button" at bounding box center [162, 344] width 8 height 8
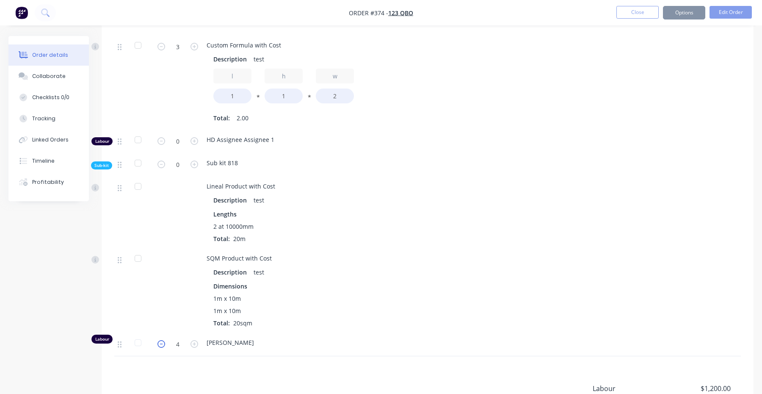
click at [164, 340] on icon "button" at bounding box center [162, 344] width 8 height 8
type input "0"
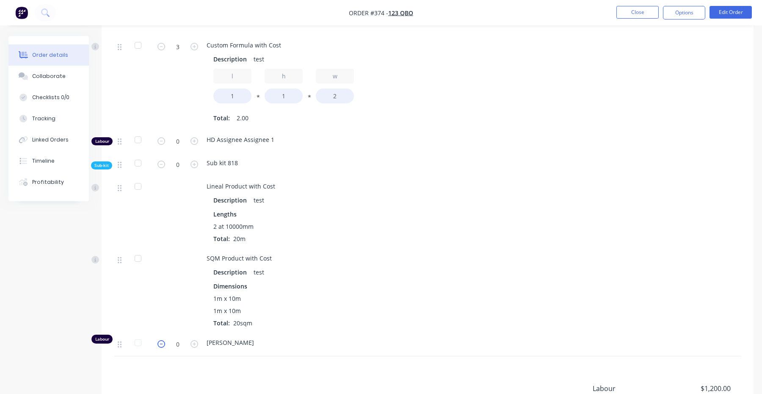
click at [164, 340] on icon "button" at bounding box center [162, 344] width 8 height 8
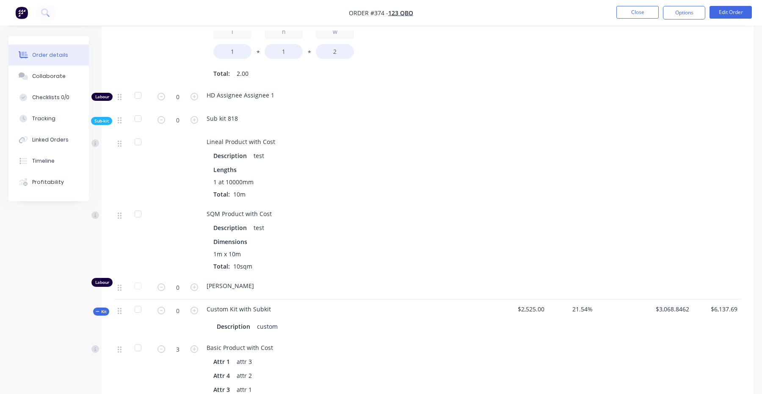
scroll to position [1030, 0]
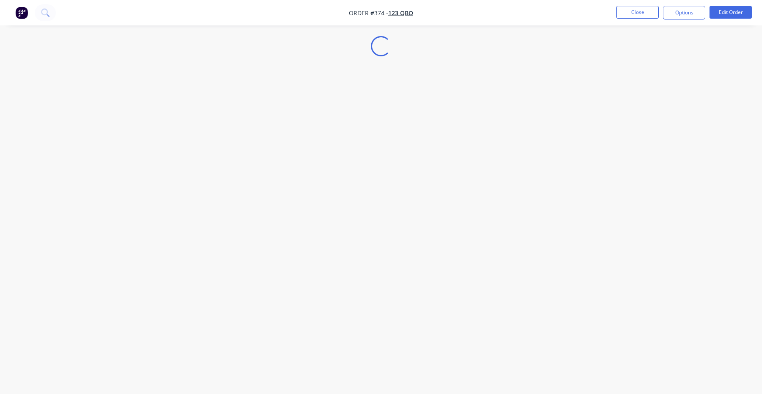
select select "GB"
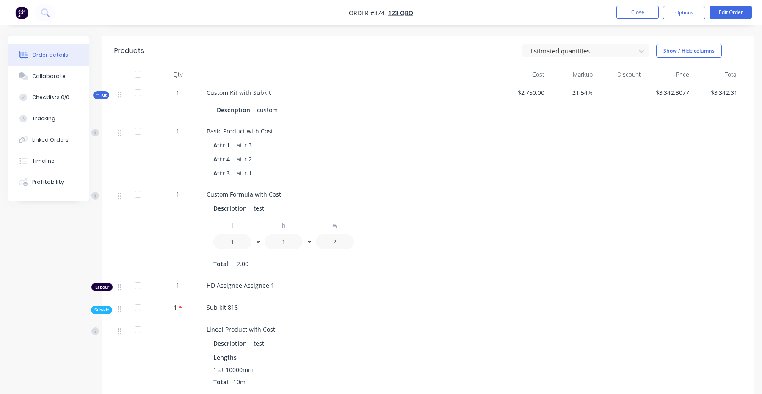
scroll to position [272, 0]
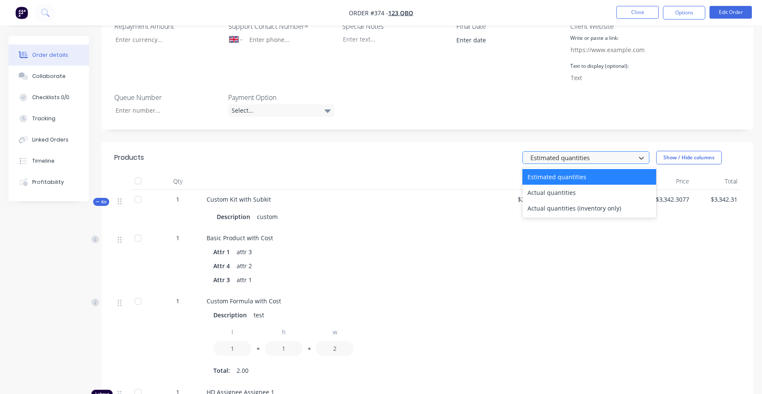
click at [566, 152] on div at bounding box center [581, 157] width 102 height 11
click at [562, 185] on div "Actual quantities" at bounding box center [590, 193] width 134 height 16
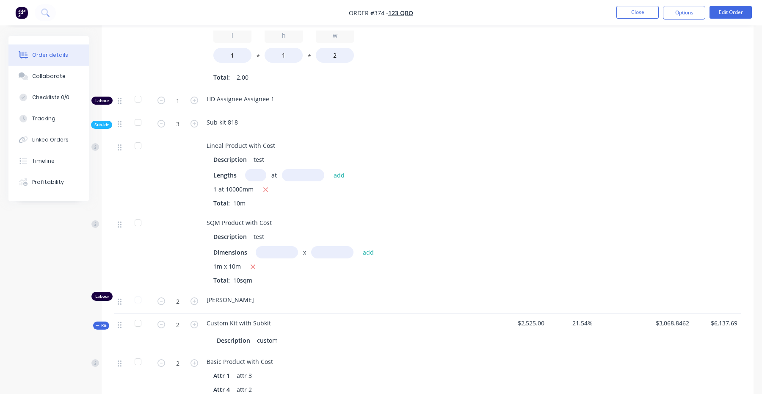
scroll to position [732, 0]
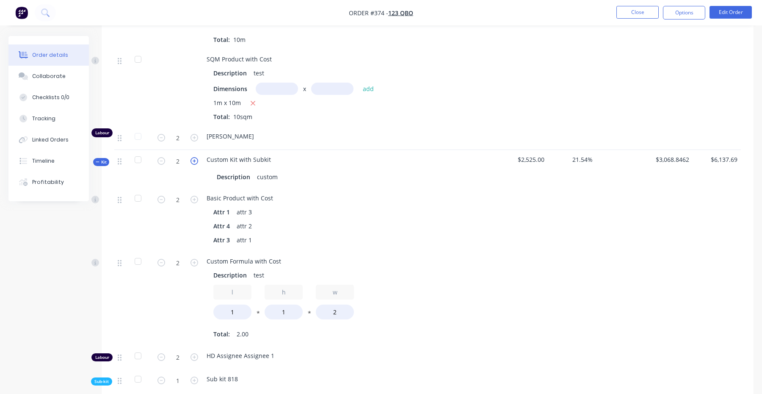
click at [194, 157] on icon "button" at bounding box center [195, 161] width 8 height 8
type input "3"
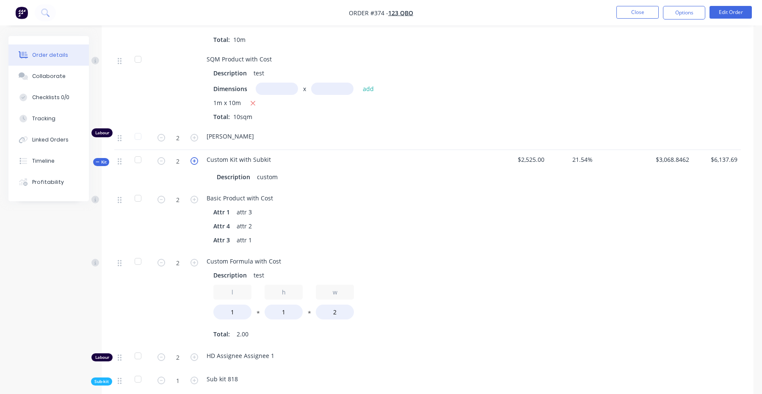
type input "3"
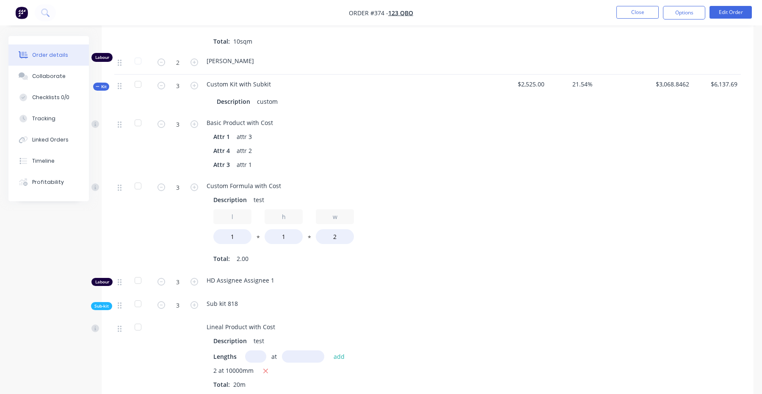
scroll to position [810, 0]
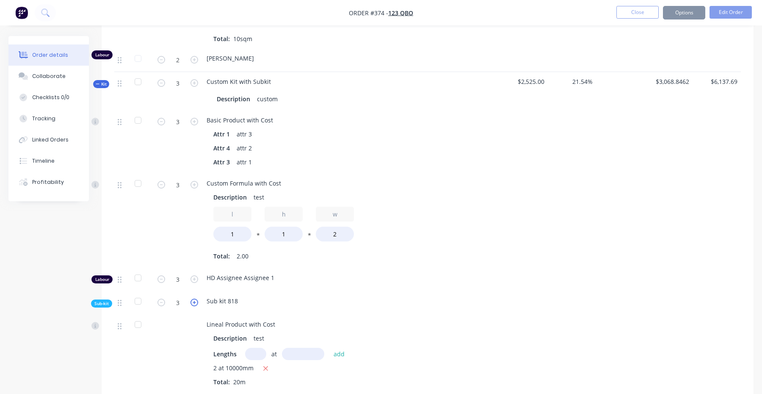
click at [193, 299] on icon "button" at bounding box center [195, 303] width 8 height 8
type input "4"
click at [158, 299] on icon "button" at bounding box center [162, 303] width 8 height 8
type input "3"
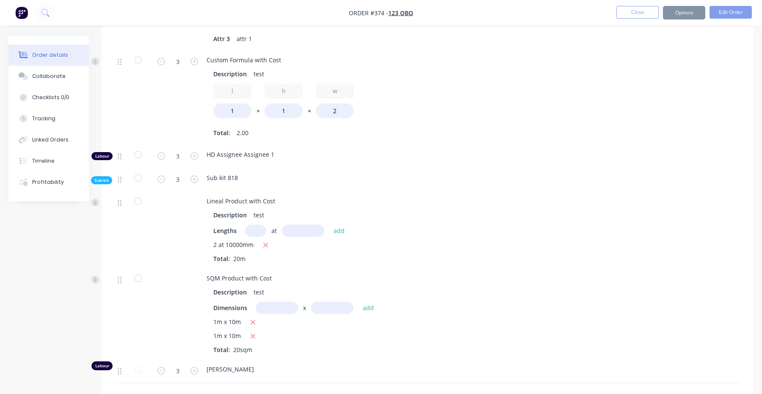
scroll to position [955, 0]
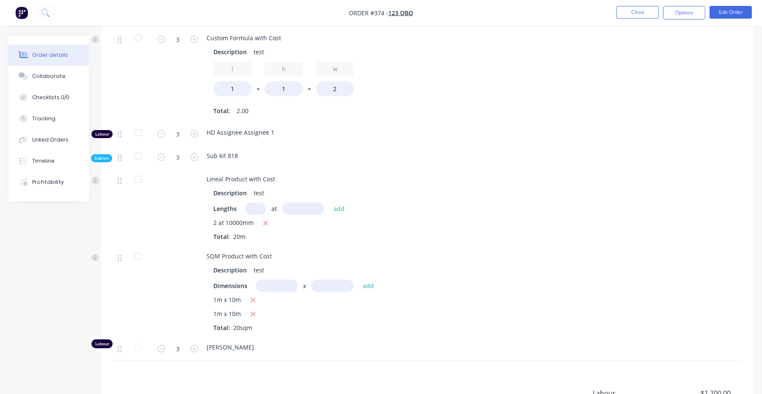
click at [192, 342] on form "3" at bounding box center [178, 348] width 44 height 13
click at [163, 345] on icon "button" at bounding box center [162, 349] width 8 height 8
click at [193, 345] on icon "button" at bounding box center [195, 349] width 8 height 8
type input "3"
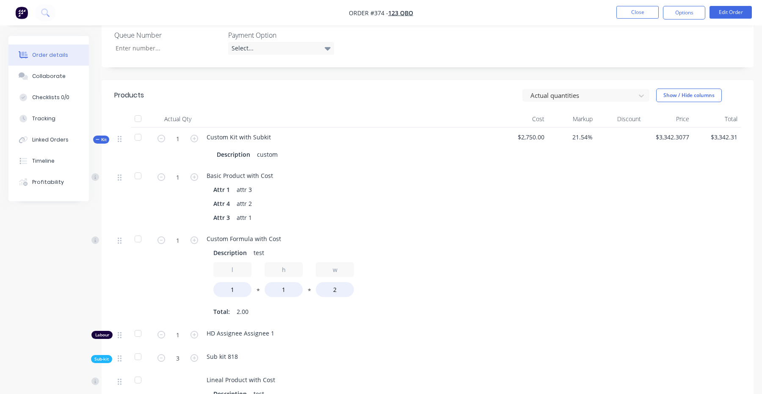
scroll to position [278, 0]
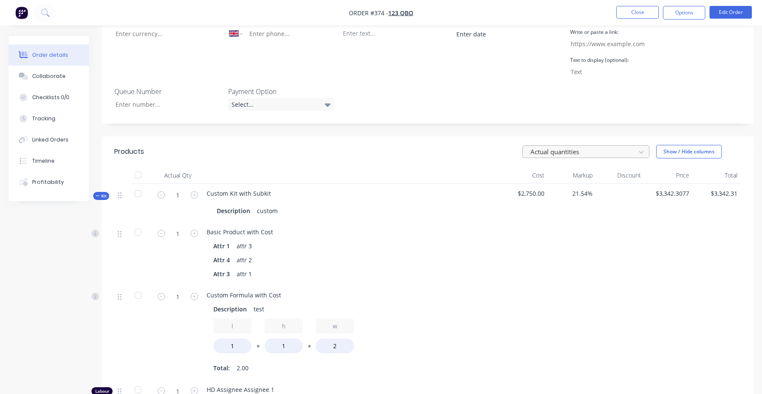
click at [565, 147] on div at bounding box center [581, 152] width 102 height 11
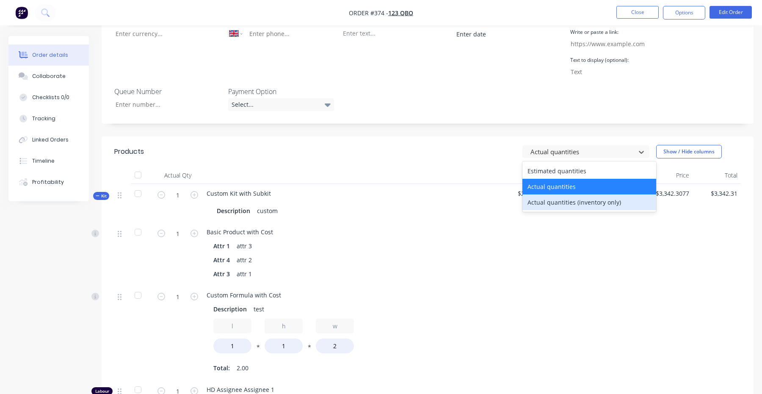
click at [562, 194] on div "Actual quantities (inventory only)" at bounding box center [590, 202] width 134 height 16
type input "0"
type input "3"
type input "2"
type input "0"
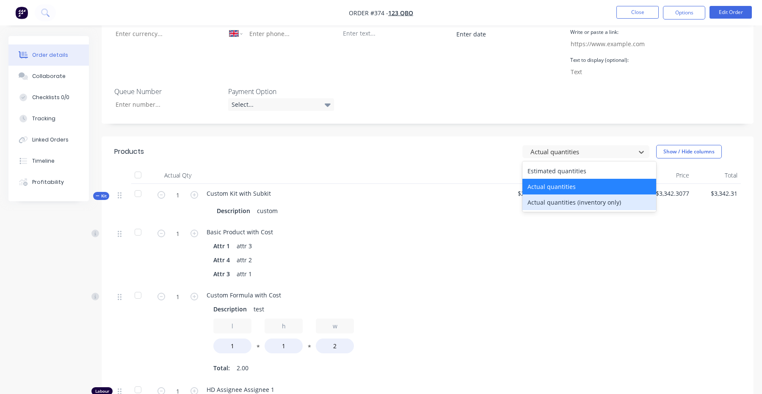
type input "0"
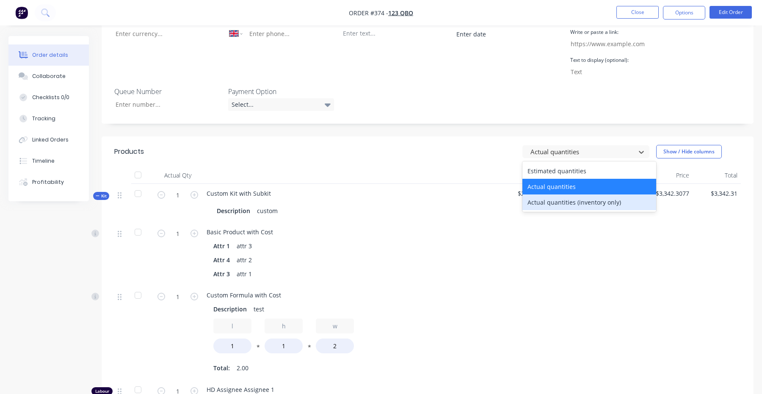
type input "0"
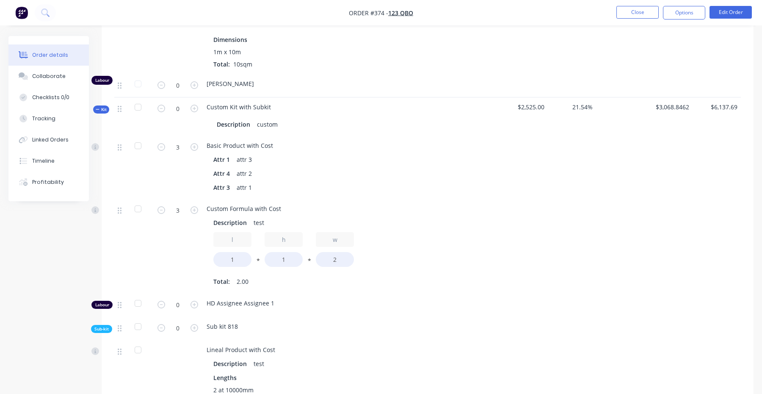
scroll to position [776, 0]
click at [194, 142] on icon "button" at bounding box center [195, 146] width 8 height 8
click at [159, 142] on icon "button" at bounding box center [162, 146] width 8 height 8
type input "3"
click at [192, 296] on form "0" at bounding box center [178, 302] width 44 height 13
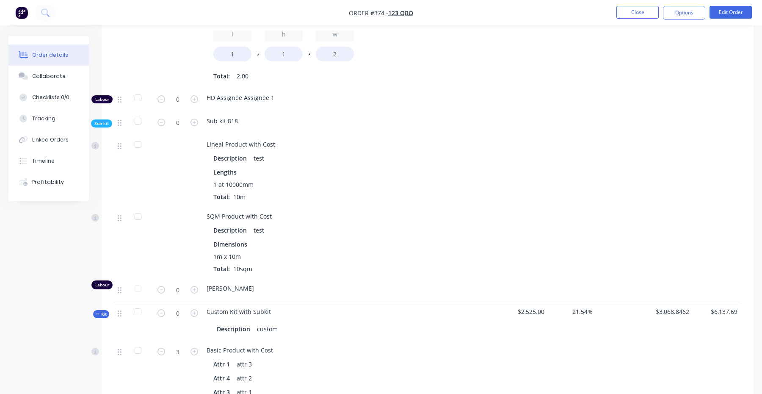
scroll to position [556, 0]
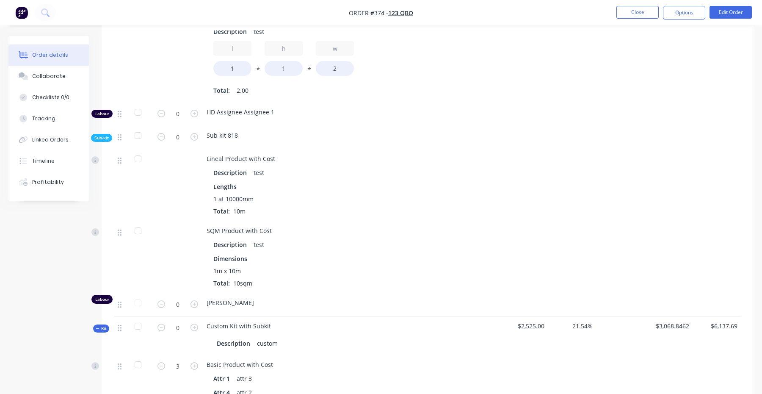
click at [154, 126] on div "0" at bounding box center [177, 137] width 51 height 23
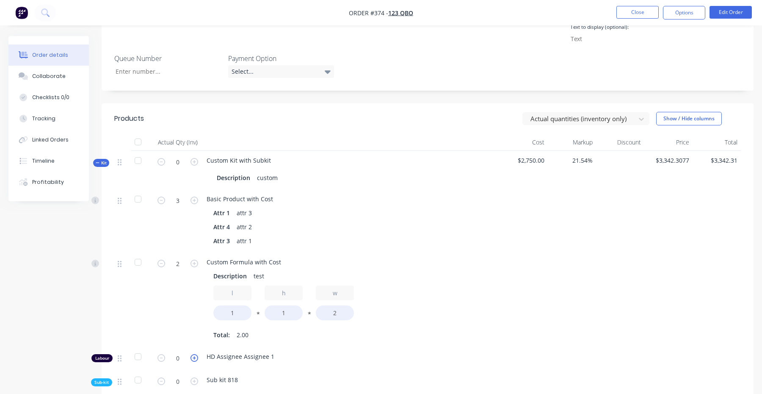
scroll to position [310, 0]
